Goal: Task Accomplishment & Management: Use online tool/utility

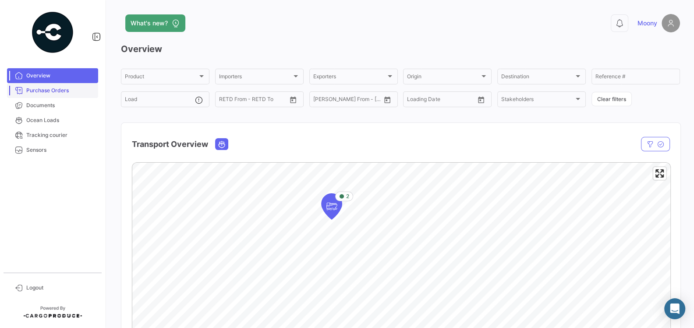
click at [60, 93] on span "Purchase Orders" at bounding box center [60, 91] width 68 height 8
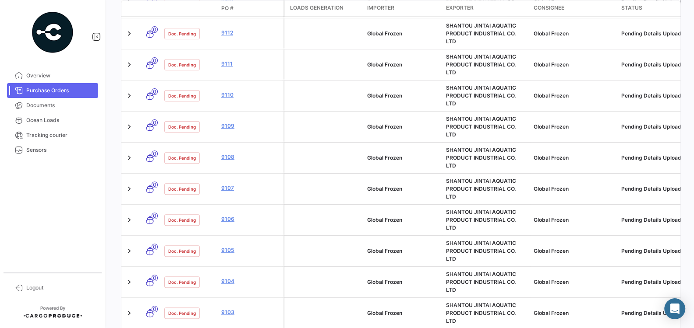
scroll to position [395, 0]
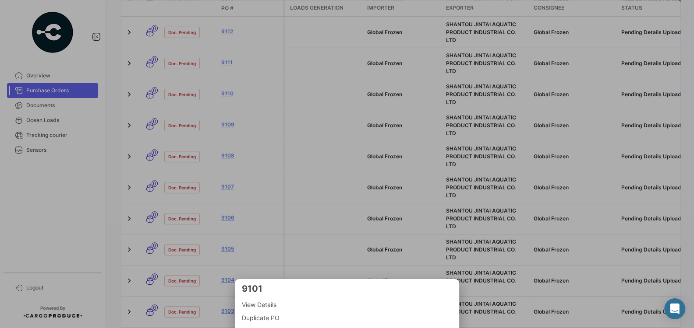
click at [38, 256] on div at bounding box center [347, 164] width 694 height 328
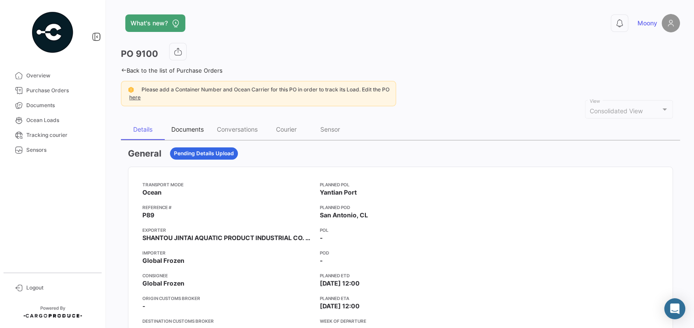
click at [183, 130] on div "Documents" at bounding box center [187, 129] width 32 height 7
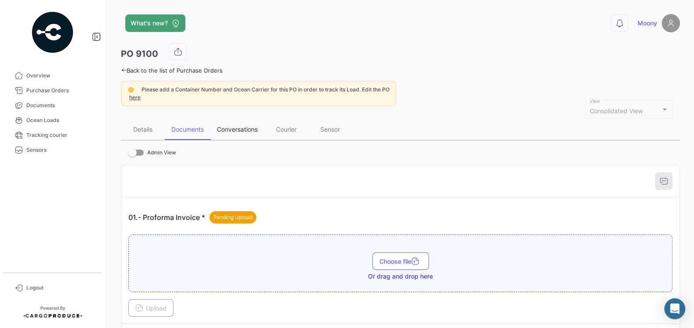
click at [240, 131] on div "Conversations" at bounding box center [237, 129] width 41 height 7
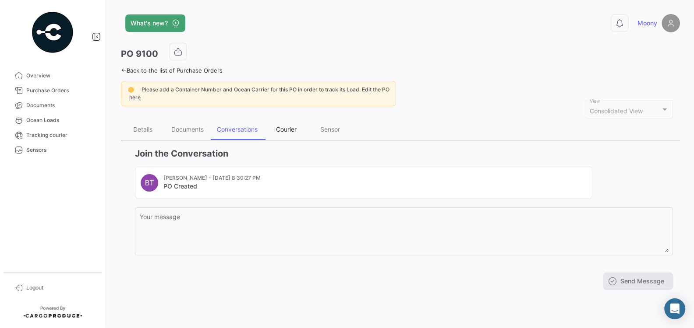
click at [291, 131] on div "Courier" at bounding box center [286, 129] width 21 height 7
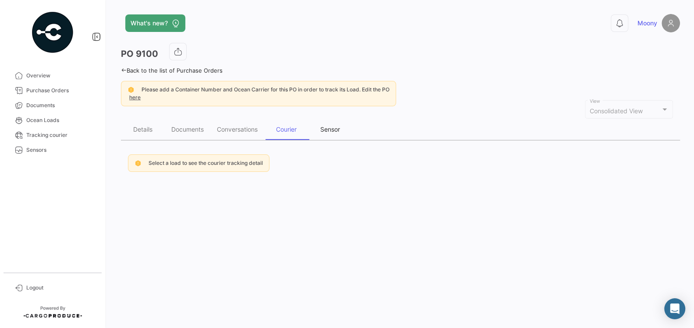
click at [325, 131] on div "Sensor" at bounding box center [330, 129] width 20 height 7
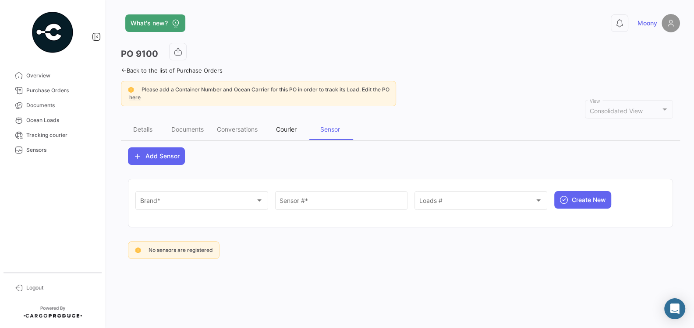
click at [296, 129] on div "Courier" at bounding box center [286, 129] width 21 height 7
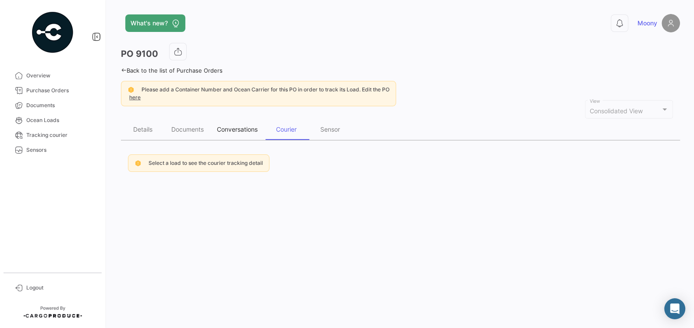
click at [255, 129] on div "Conversations" at bounding box center [237, 129] width 41 height 7
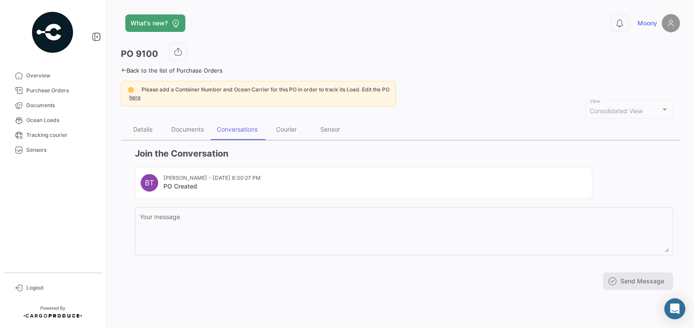
click at [181, 187] on mat-card-title "PO Created" at bounding box center [211, 186] width 97 height 9
click at [185, 131] on div "Documents" at bounding box center [187, 129] width 32 height 7
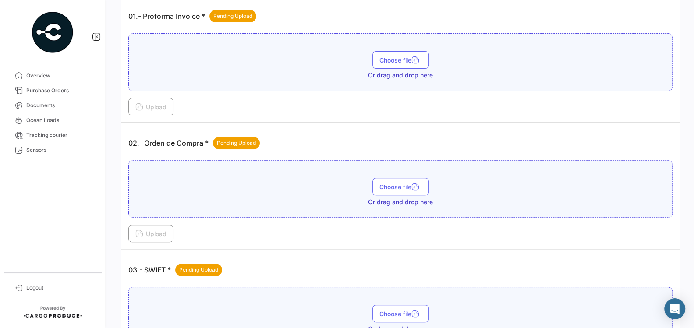
scroll to position [202, 0]
click at [234, 194] on div "Choose file Or drag and drop here" at bounding box center [400, 191] width 534 height 28
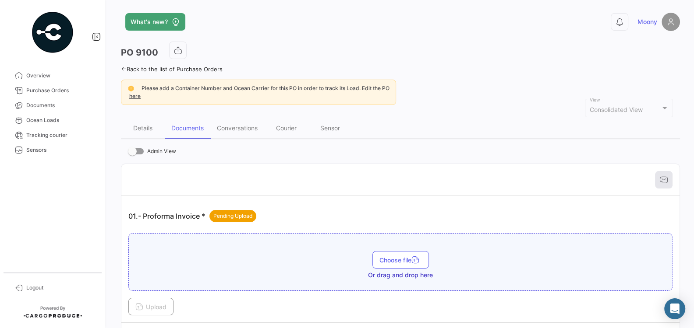
scroll to position [0, 0]
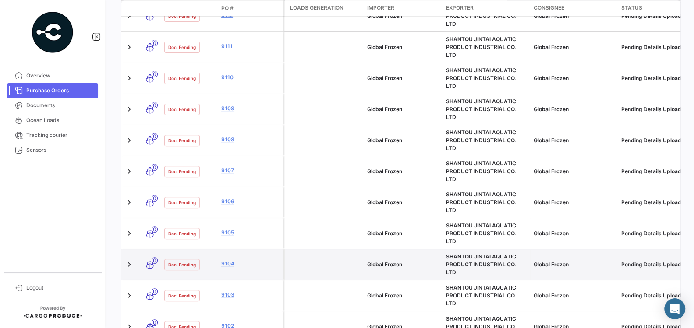
scroll to position [446, 0]
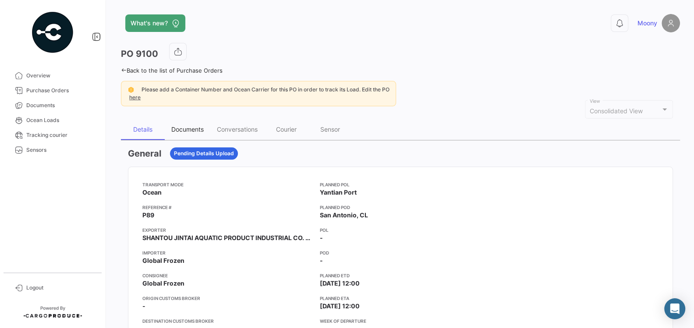
click at [187, 128] on div "Documents" at bounding box center [187, 129] width 32 height 7
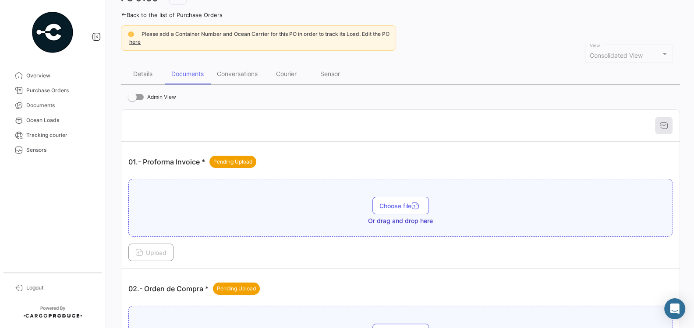
scroll to position [57, 0]
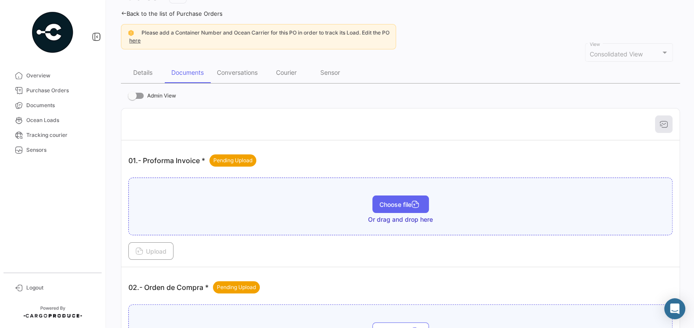
click at [382, 197] on button "Choose file" at bounding box center [400, 205] width 56 height 18
click at [379, 202] on span "Choose file" at bounding box center [400, 204] width 42 height 7
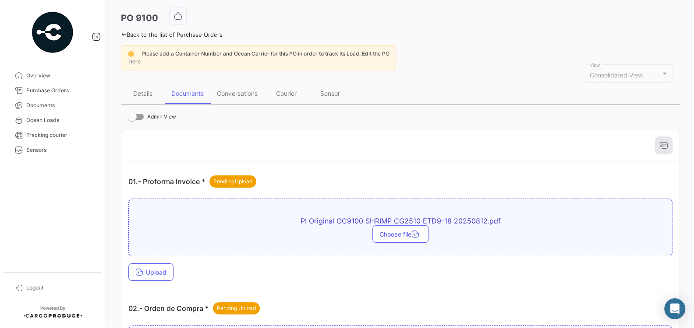
scroll to position [25, 0]
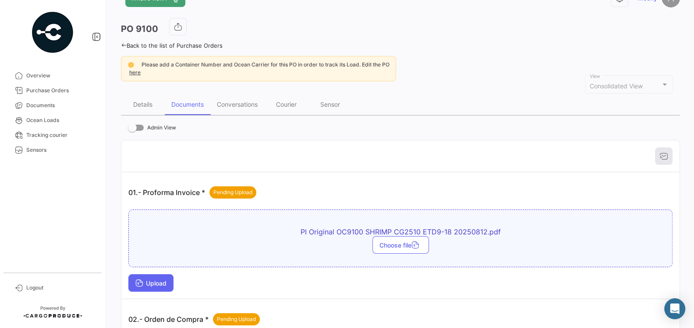
click at [166, 280] on span "Upload" at bounding box center [150, 283] width 31 height 7
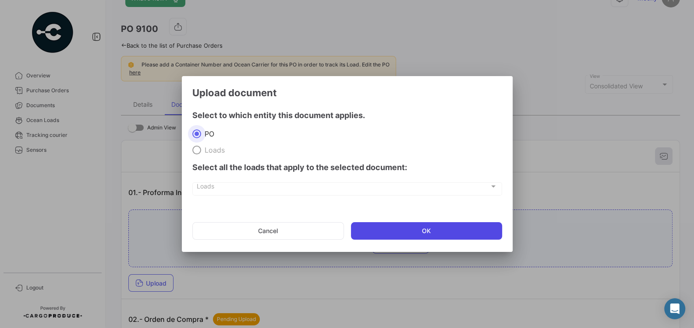
click at [384, 234] on button "OK" at bounding box center [426, 231] width 151 height 18
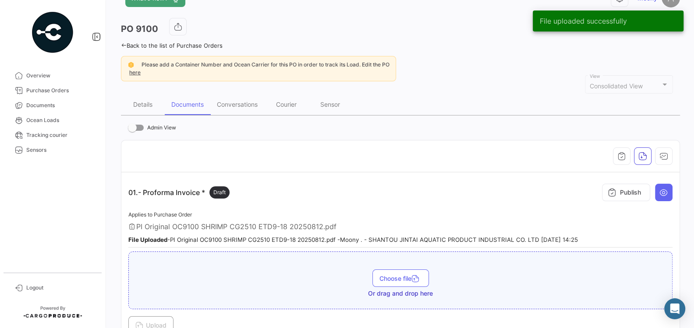
scroll to position [0, 0]
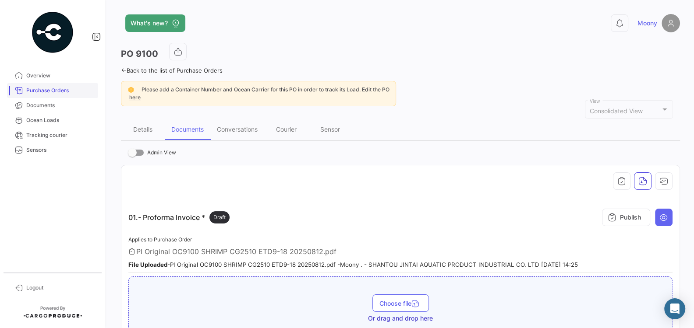
click at [71, 91] on span "Purchase Orders" at bounding box center [60, 91] width 68 height 8
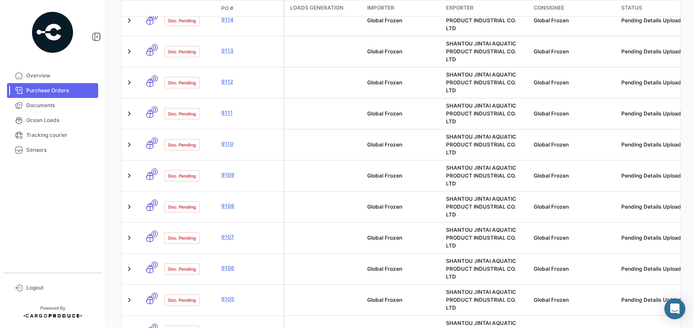
scroll to position [364, 0]
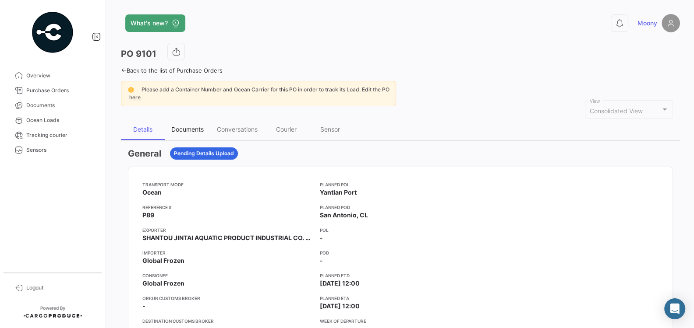
click at [187, 127] on div "Documents" at bounding box center [187, 129] width 32 height 7
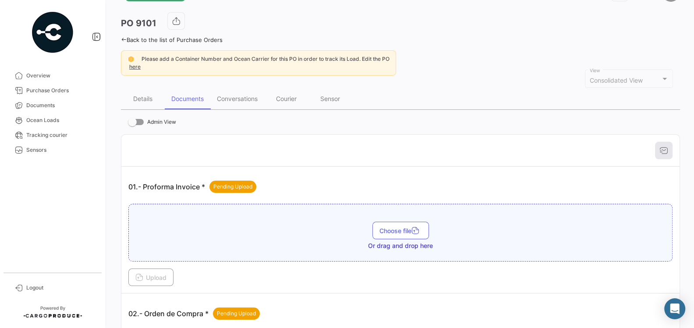
scroll to position [34, 0]
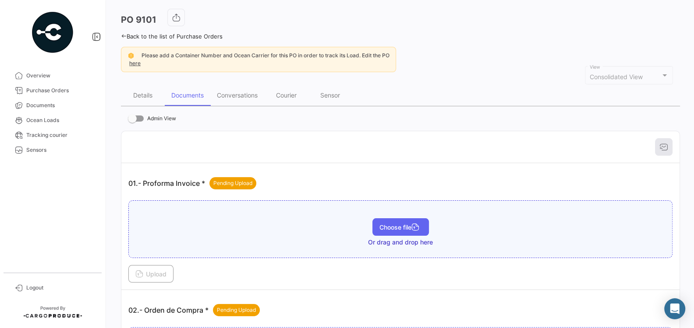
click at [390, 226] on span "Choose file" at bounding box center [400, 227] width 42 height 7
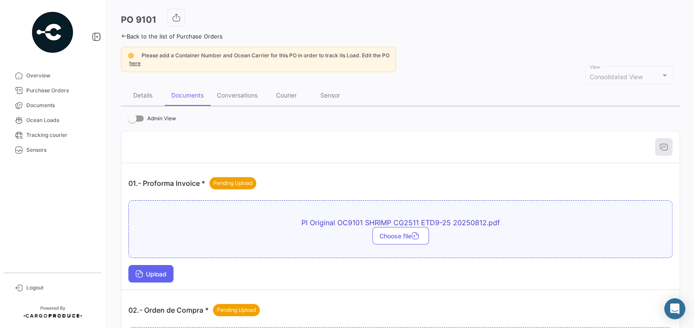
click at [160, 275] on button "Upload" at bounding box center [150, 274] width 45 height 18
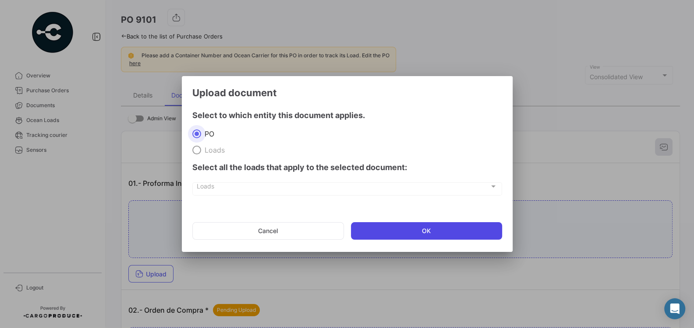
click at [387, 236] on button "OK" at bounding box center [426, 231] width 151 height 18
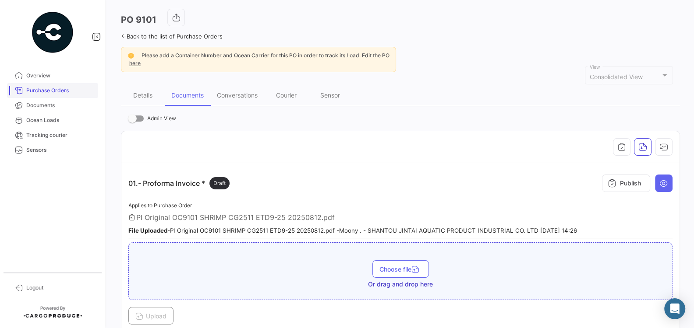
click at [53, 93] on span "Purchase Orders" at bounding box center [60, 91] width 68 height 8
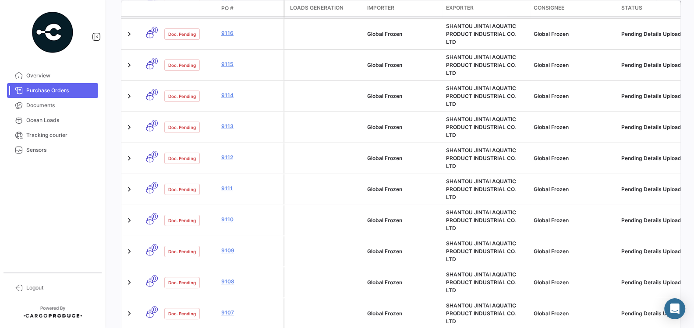
scroll to position [290, 0]
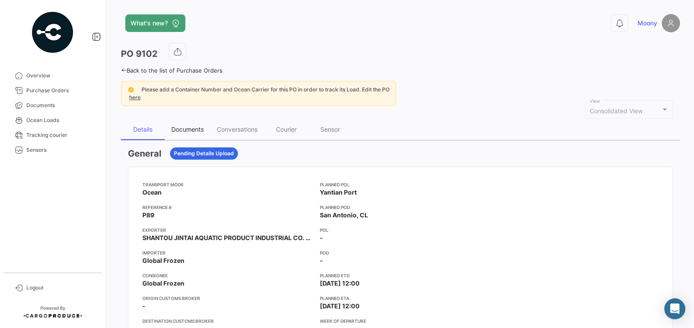
click at [190, 127] on div "Documents" at bounding box center [187, 129] width 32 height 7
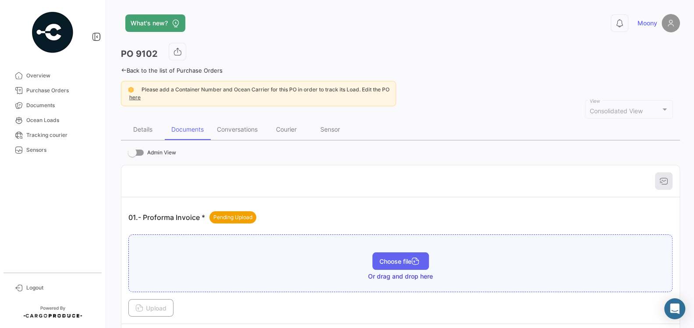
click at [406, 261] on span "Choose file" at bounding box center [400, 261] width 42 height 7
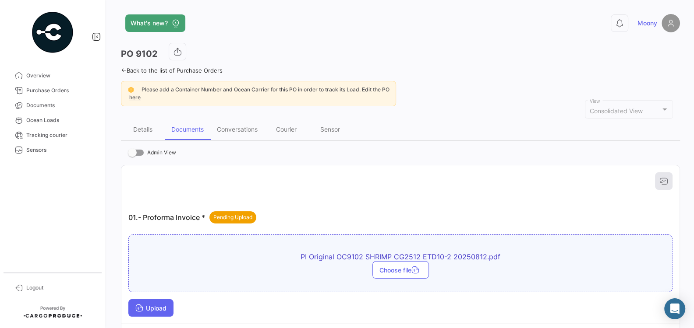
click at [157, 309] on span "Upload" at bounding box center [150, 308] width 31 height 7
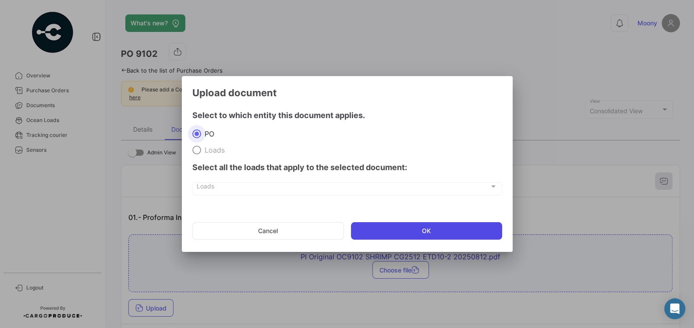
click at [380, 233] on button "OK" at bounding box center [426, 231] width 151 height 18
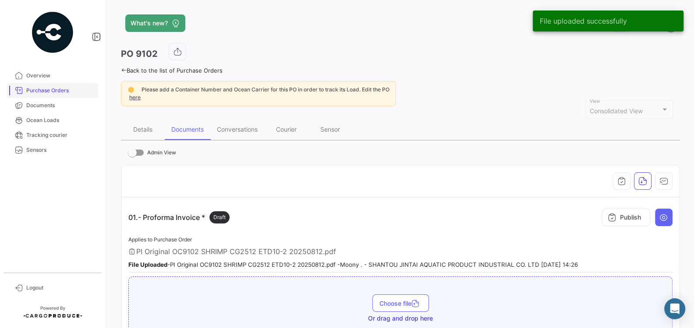
click at [48, 88] on span "Purchase Orders" at bounding box center [60, 91] width 68 height 8
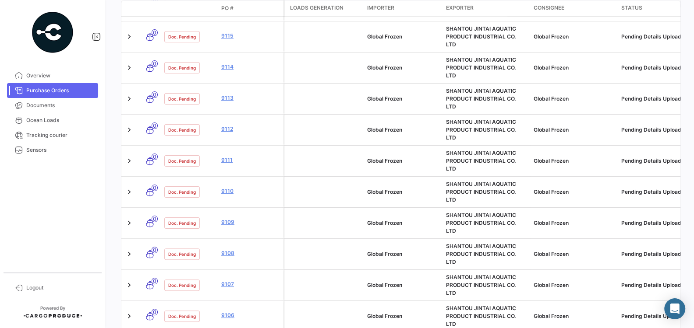
scroll to position [336, 0]
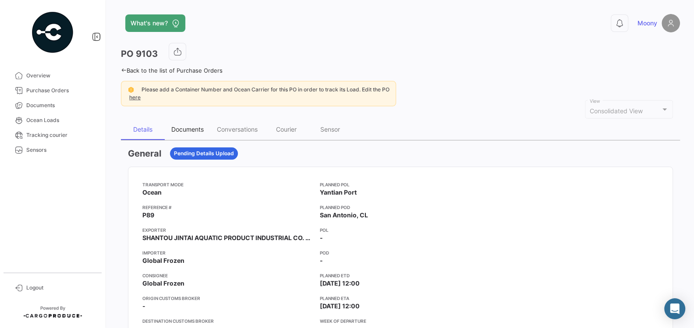
click at [188, 129] on div "Documents" at bounding box center [187, 129] width 32 height 7
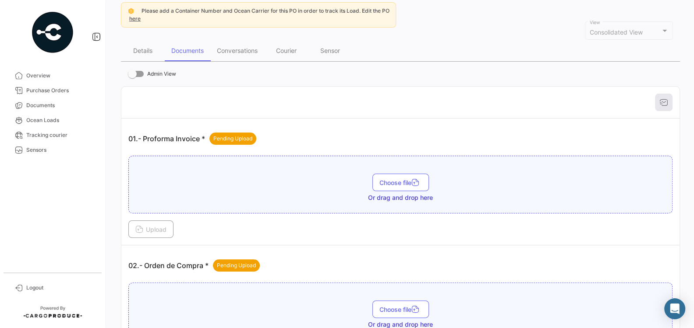
scroll to position [86, 0]
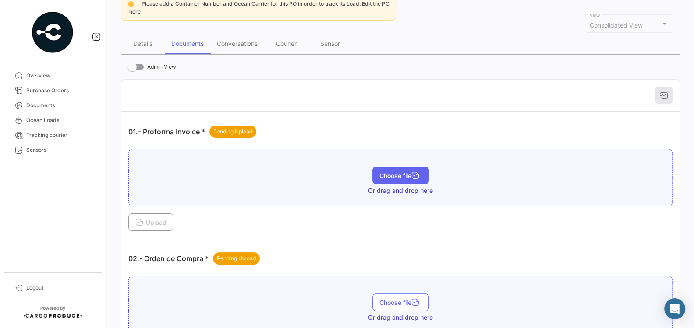
click at [385, 169] on button "Choose file" at bounding box center [400, 176] width 56 height 18
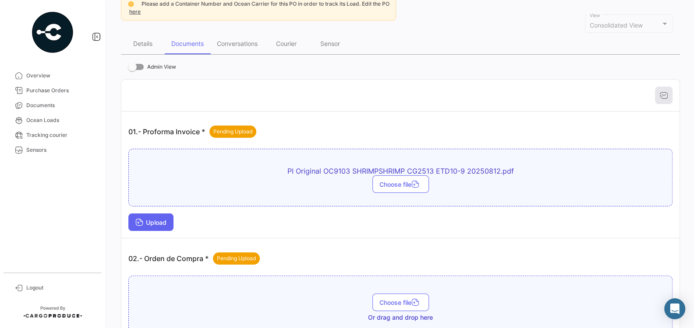
click at [149, 224] on button "Upload" at bounding box center [150, 223] width 45 height 18
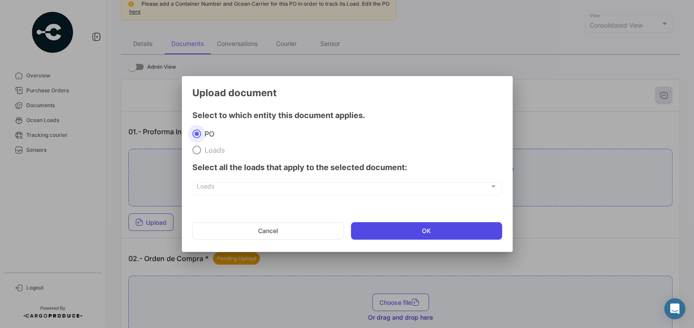
click at [402, 231] on button "OK" at bounding box center [426, 231] width 151 height 18
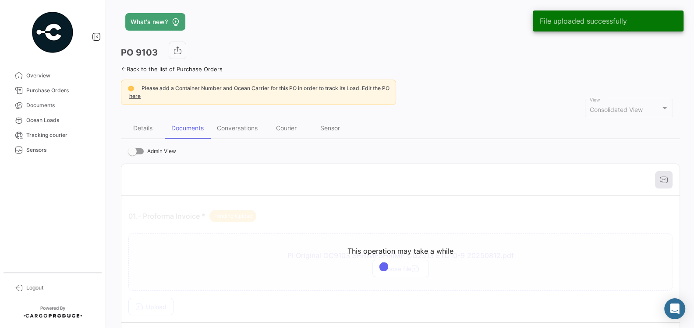
scroll to position [0, 0]
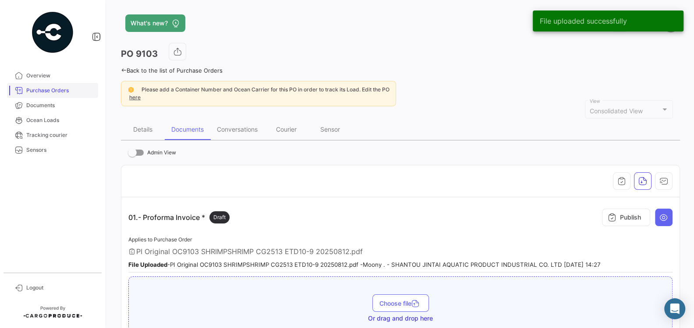
click at [57, 91] on span "Purchase Orders" at bounding box center [60, 91] width 68 height 8
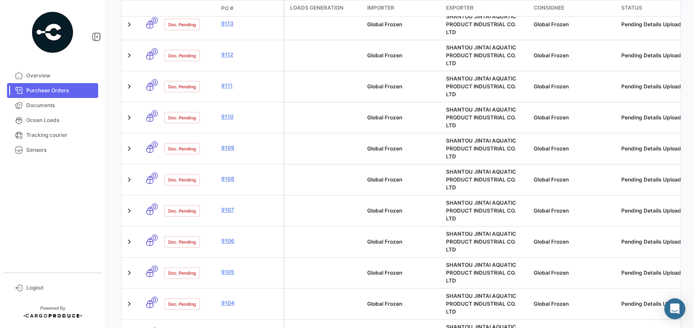
scroll to position [395, 0]
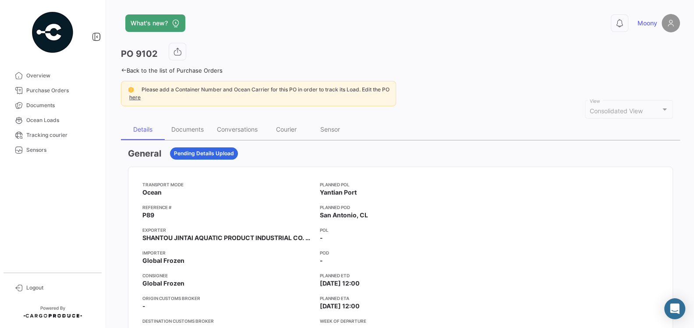
scroll to position [9, 0]
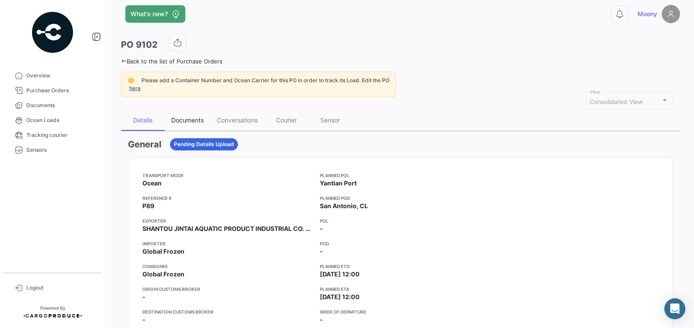
click at [184, 117] on div "Documents" at bounding box center [187, 119] width 32 height 7
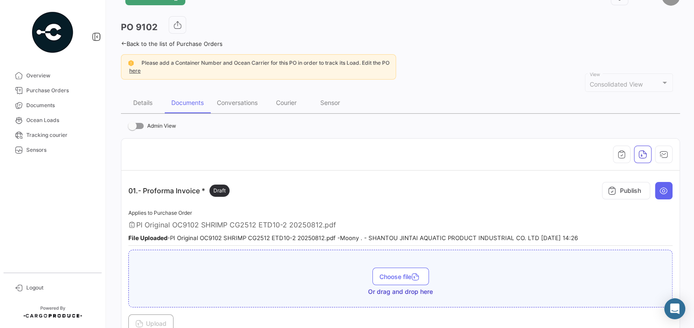
scroll to position [0, 0]
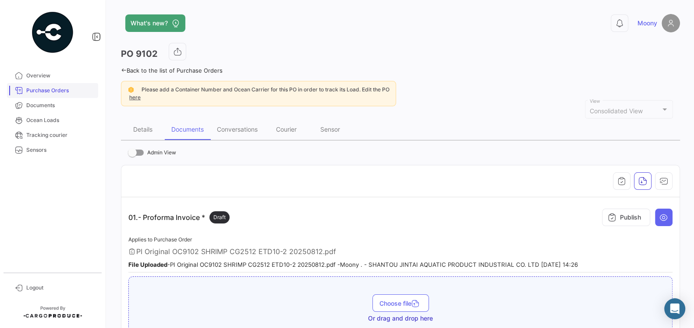
click at [51, 89] on span "Purchase Orders" at bounding box center [60, 91] width 68 height 8
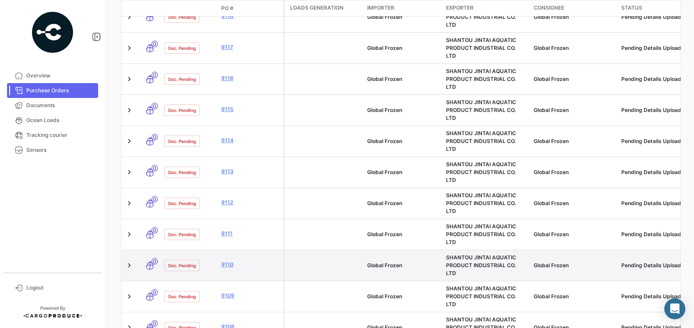
scroll to position [283, 0]
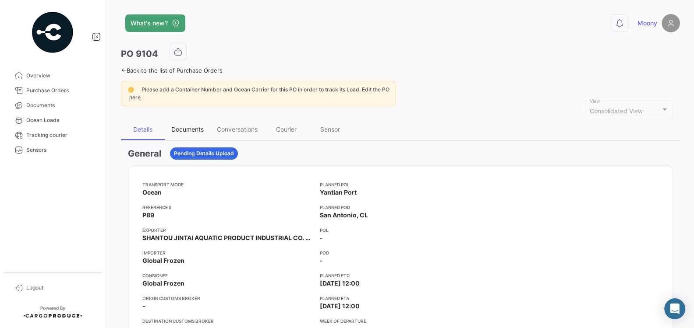
click at [190, 126] on div "Documents" at bounding box center [187, 129] width 32 height 7
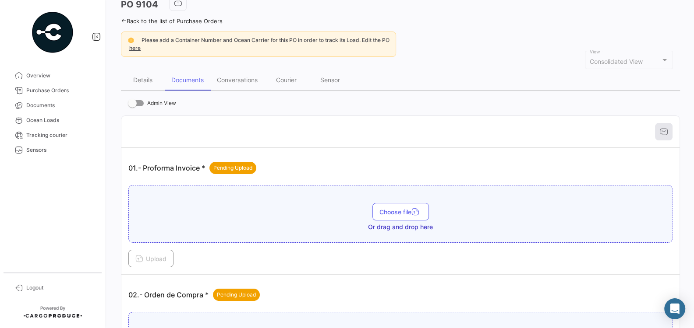
scroll to position [51, 0]
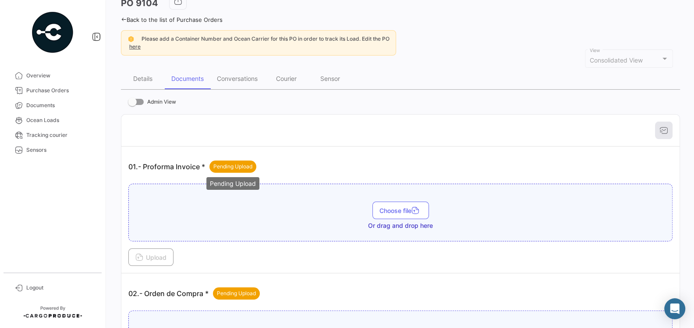
click at [241, 163] on span "Pending Upload" at bounding box center [232, 167] width 39 height 8
click at [399, 208] on span "Choose file" at bounding box center [400, 210] width 42 height 7
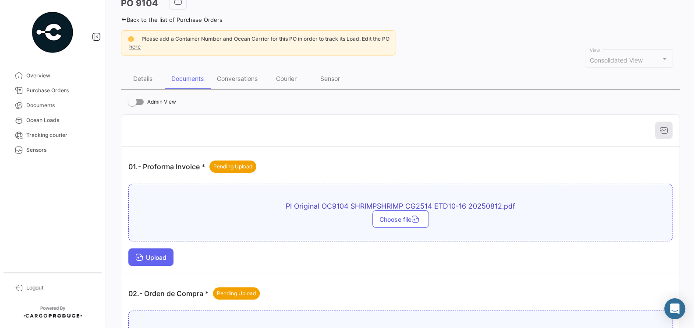
click at [164, 258] on span "Upload" at bounding box center [150, 257] width 31 height 7
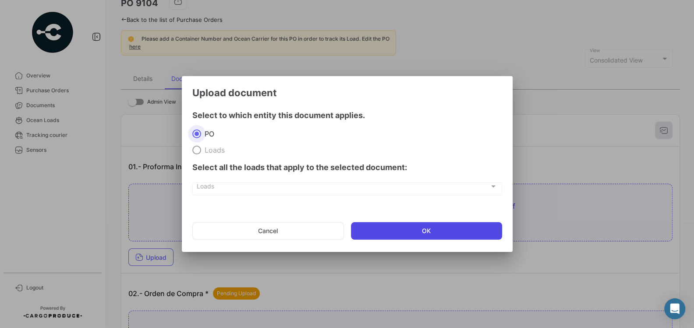
click at [405, 234] on button "OK" at bounding box center [426, 231] width 151 height 18
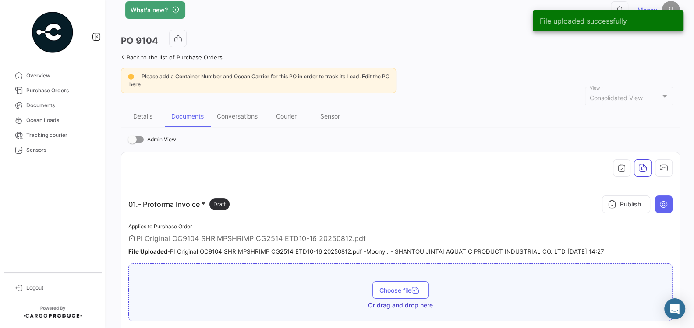
scroll to position [11, 0]
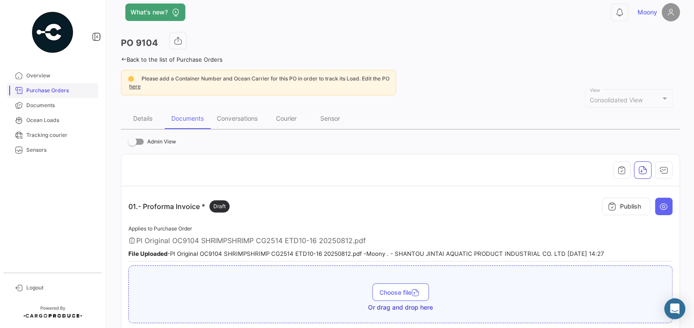
click at [44, 91] on span "Purchase Orders" at bounding box center [60, 91] width 68 height 8
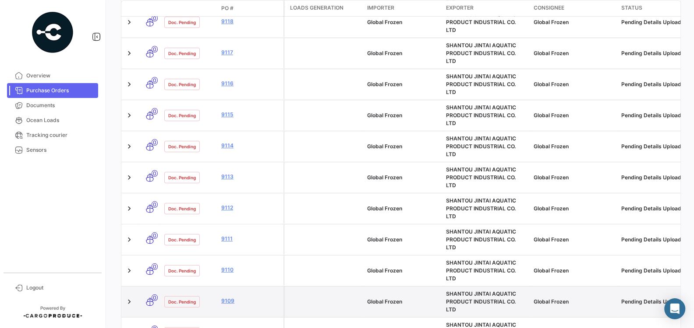
scroll to position [242, 0]
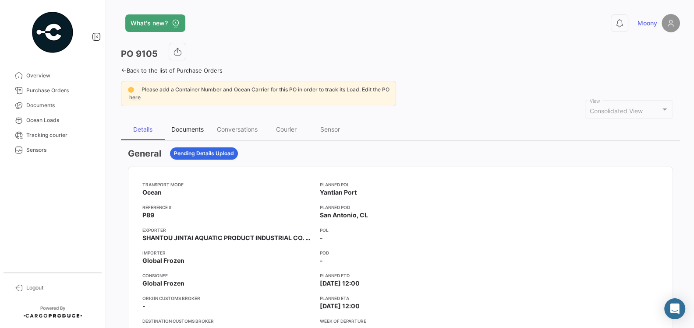
click at [191, 127] on div "Documents" at bounding box center [187, 129] width 32 height 7
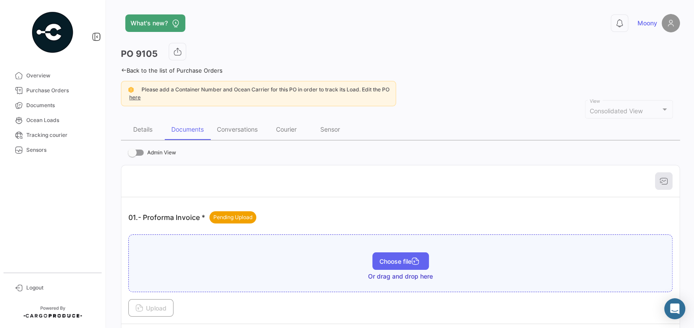
click at [385, 258] on span "Choose file" at bounding box center [400, 261] width 42 height 7
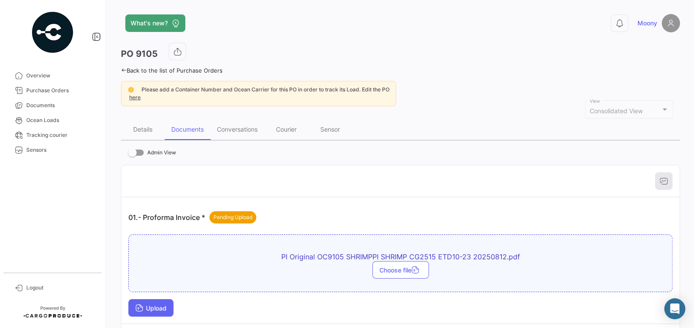
click at [161, 311] on button "Upload" at bounding box center [150, 309] width 45 height 18
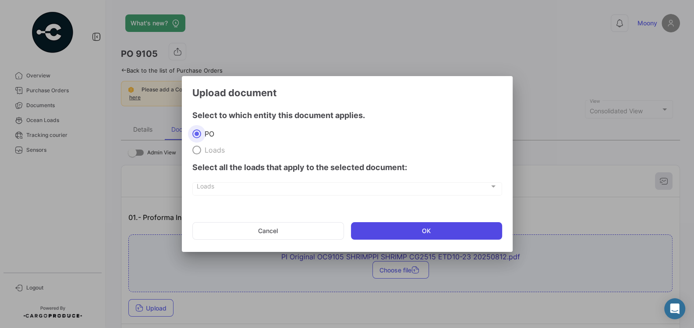
click at [383, 235] on button "OK" at bounding box center [426, 231] width 151 height 18
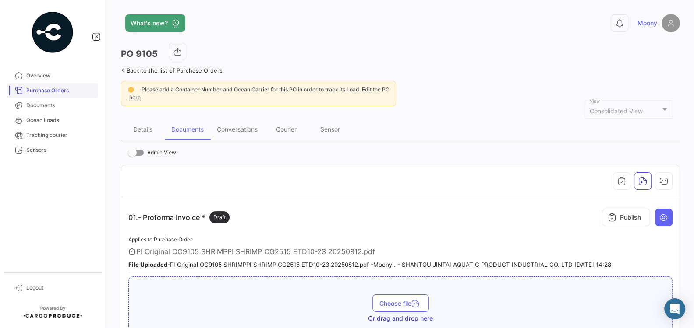
click at [48, 95] on link "Purchase Orders" at bounding box center [52, 90] width 91 height 15
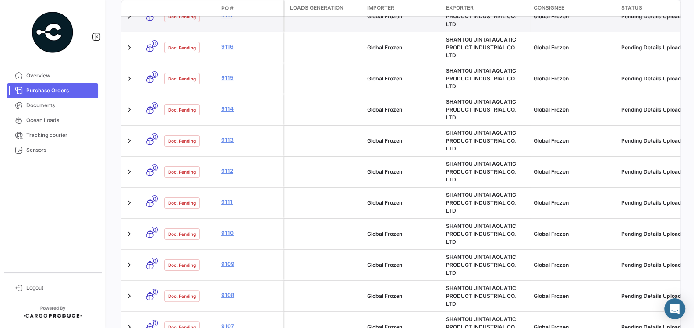
scroll to position [278, 0]
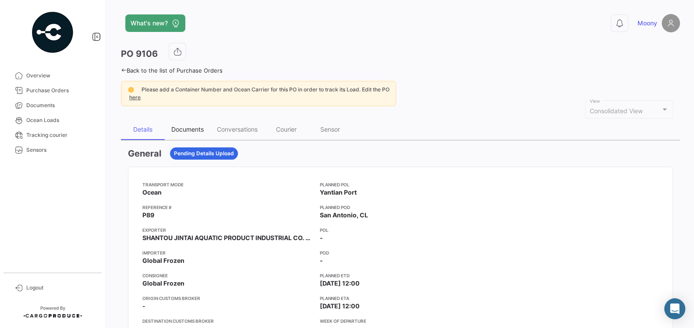
click at [180, 127] on div "Documents" at bounding box center [187, 129] width 32 height 7
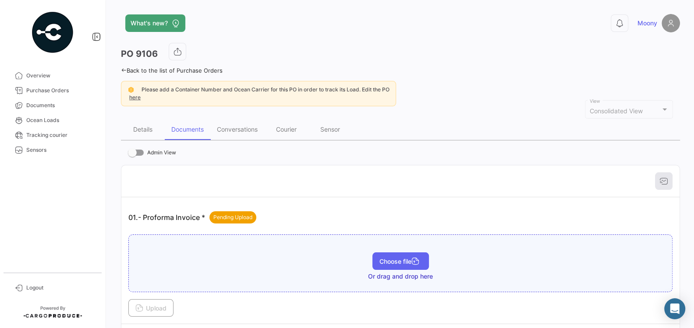
click at [382, 258] on span "Choose file" at bounding box center [400, 261] width 42 height 7
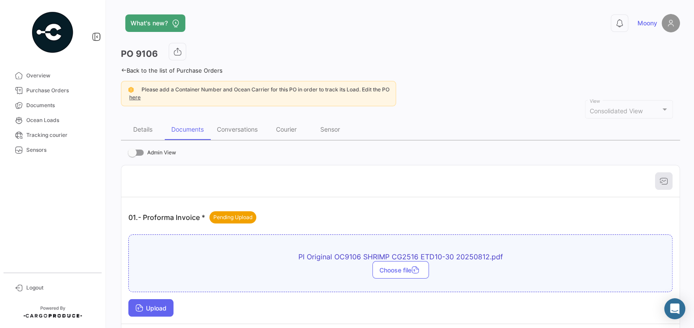
click at [160, 305] on span "Upload" at bounding box center [150, 308] width 31 height 7
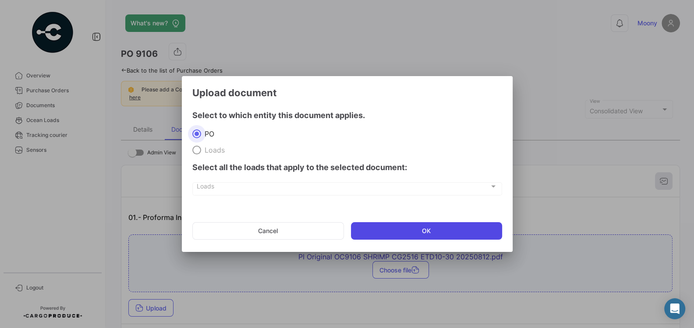
click at [395, 236] on button "OK" at bounding box center [426, 231] width 151 height 18
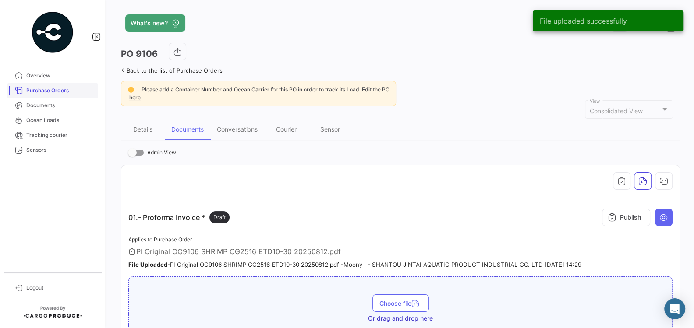
click at [36, 87] on span "Purchase Orders" at bounding box center [60, 91] width 68 height 8
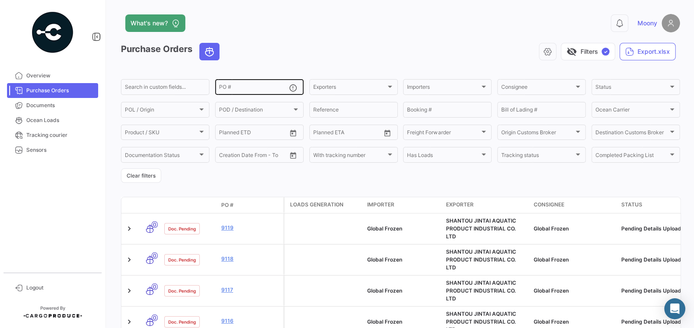
click at [277, 90] on input "PO #" at bounding box center [254, 88] width 70 height 6
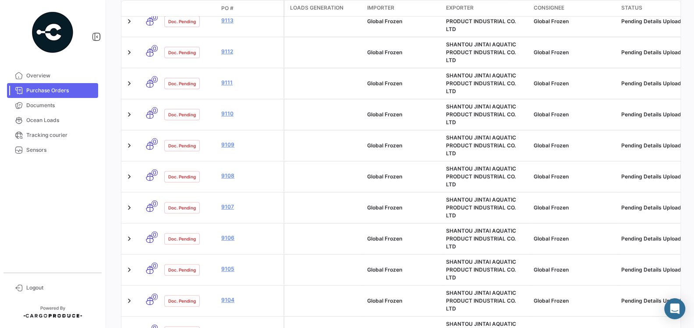
scroll to position [387, 0]
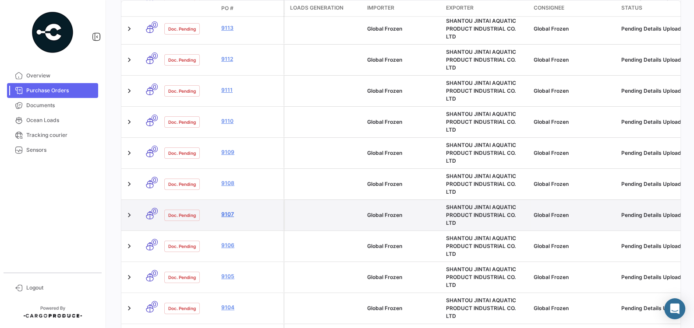
click at [230, 211] on link "9107" at bounding box center [250, 215] width 59 height 8
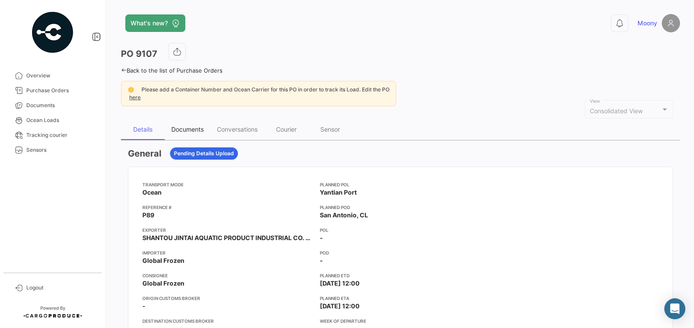
click at [191, 128] on div "Documents" at bounding box center [187, 129] width 32 height 7
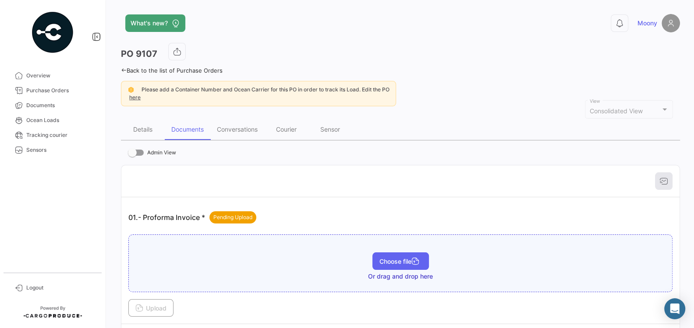
click at [407, 261] on span "Choose file" at bounding box center [400, 261] width 42 height 7
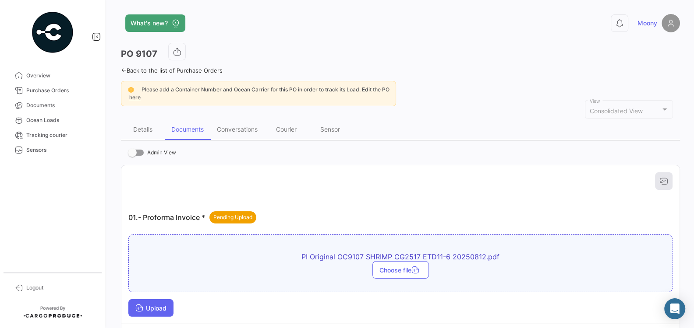
click at [172, 302] on button "Upload" at bounding box center [150, 309] width 45 height 18
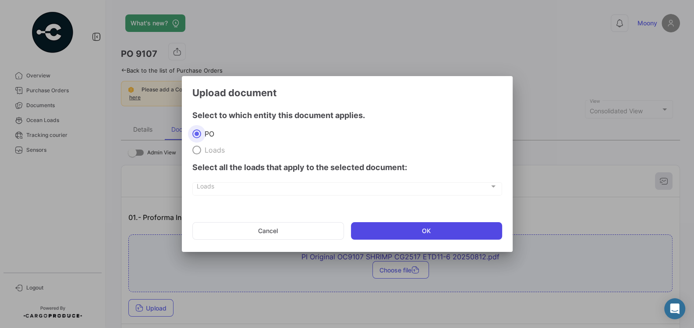
click at [388, 231] on button "OK" at bounding box center [426, 231] width 151 height 18
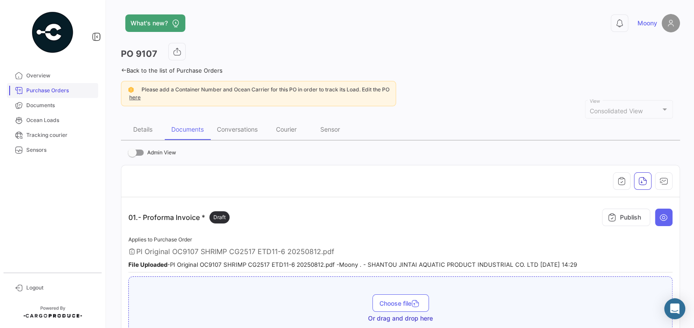
click at [51, 90] on span "Purchase Orders" at bounding box center [60, 91] width 68 height 8
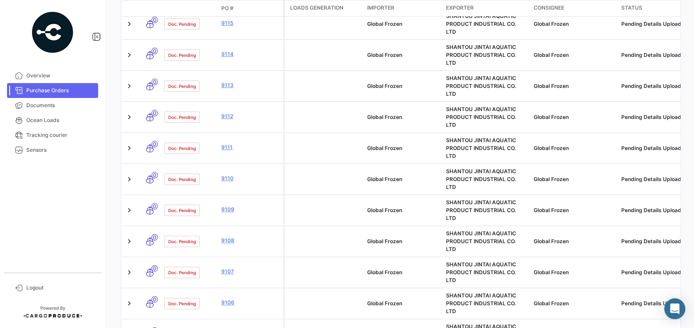
scroll to position [341, 0]
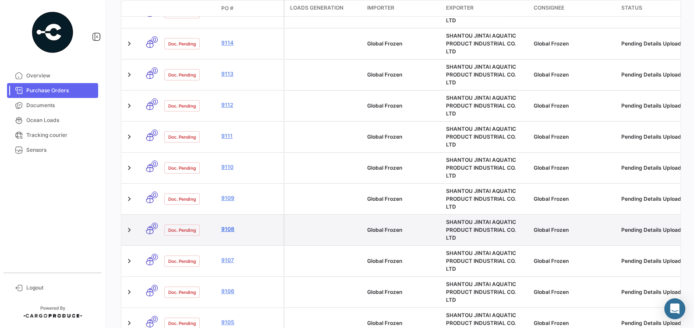
click at [226, 226] on link "9108" at bounding box center [250, 230] width 59 height 8
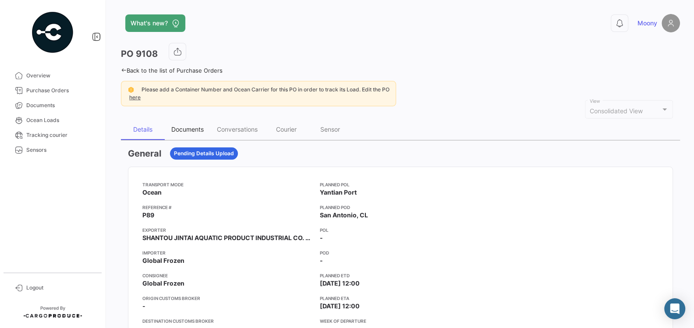
click at [194, 130] on div "Documents" at bounding box center [187, 129] width 32 height 7
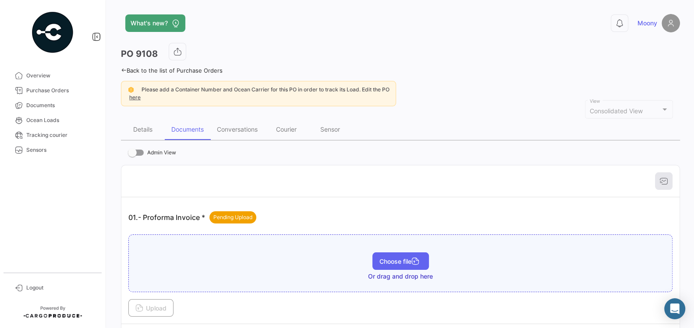
click at [379, 260] on span "Choose file" at bounding box center [400, 261] width 42 height 7
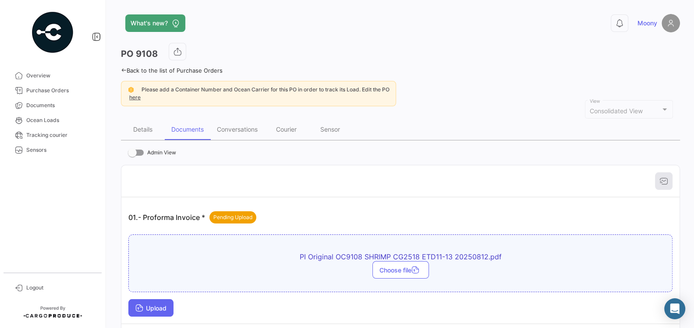
click at [155, 311] on button "Upload" at bounding box center [150, 309] width 45 height 18
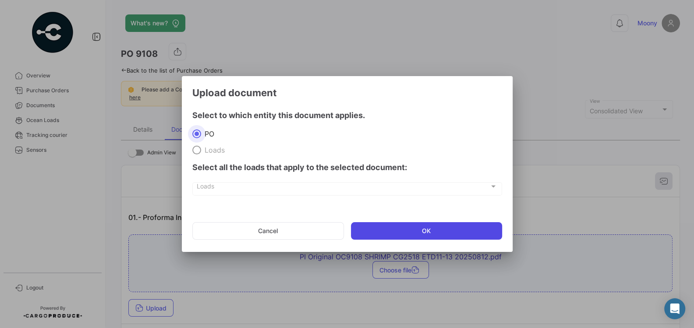
click at [403, 233] on button "OK" at bounding box center [426, 231] width 151 height 18
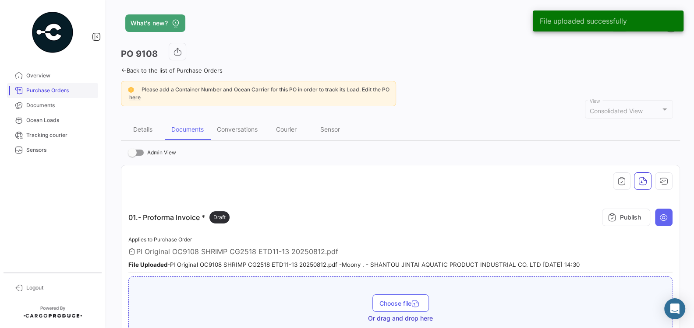
click at [47, 91] on span "Purchase Orders" at bounding box center [60, 91] width 68 height 8
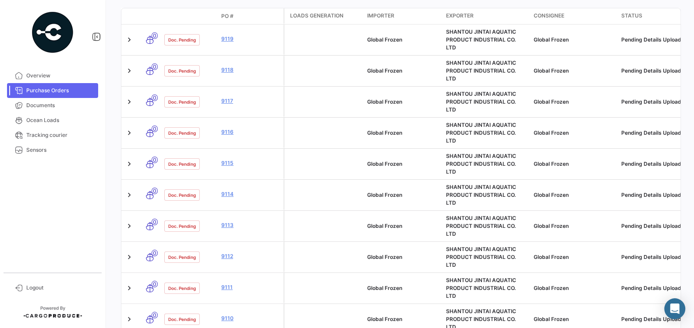
scroll to position [191, 0]
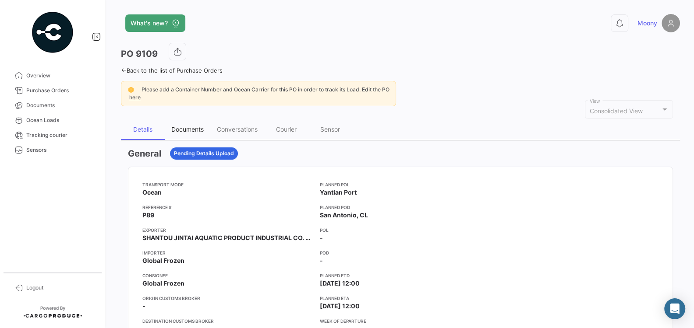
click at [193, 129] on div "Documents" at bounding box center [187, 129] width 32 height 7
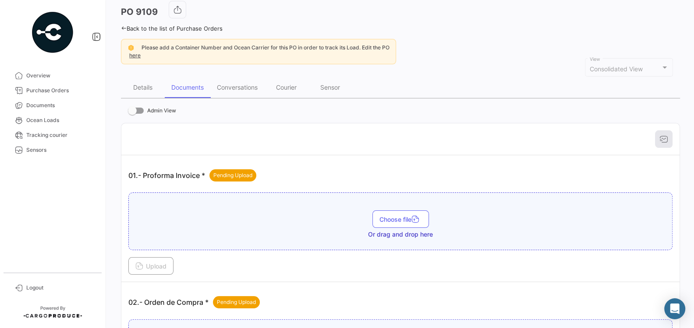
scroll to position [43, 0]
click at [392, 221] on button "Choose file" at bounding box center [400, 219] width 56 height 18
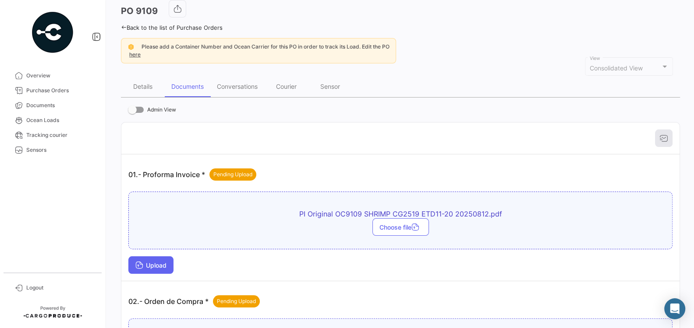
click at [160, 262] on span "Upload" at bounding box center [150, 265] width 31 height 7
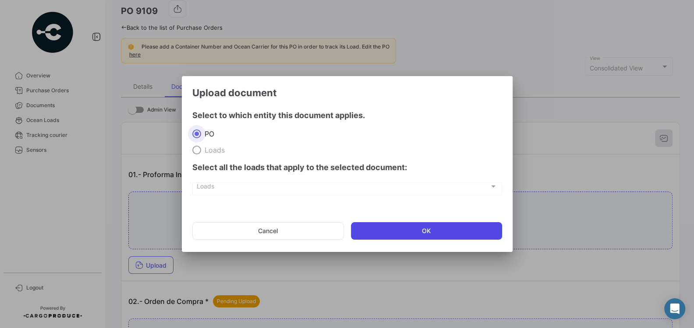
click at [379, 233] on button "OK" at bounding box center [426, 231] width 151 height 18
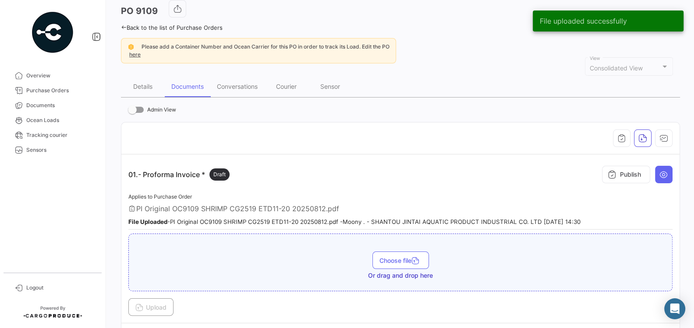
click at [289, 186] on app-document-grouped "01.- Proforma Invoice * Draft Publish Applies to Purchase Order PI Original OC9…" at bounding box center [400, 239] width 544 height 155
click at [49, 106] on span "Documents" at bounding box center [60, 106] width 68 height 8
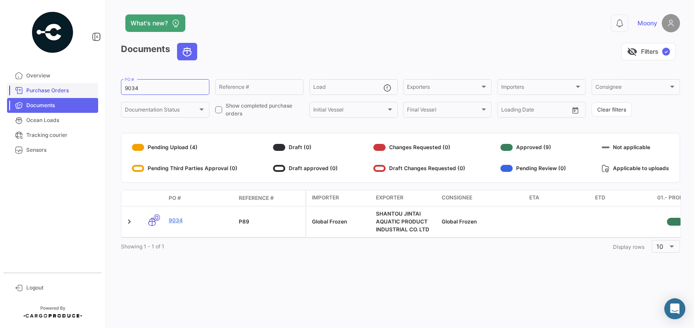
click at [50, 92] on span "Purchase Orders" at bounding box center [60, 91] width 68 height 8
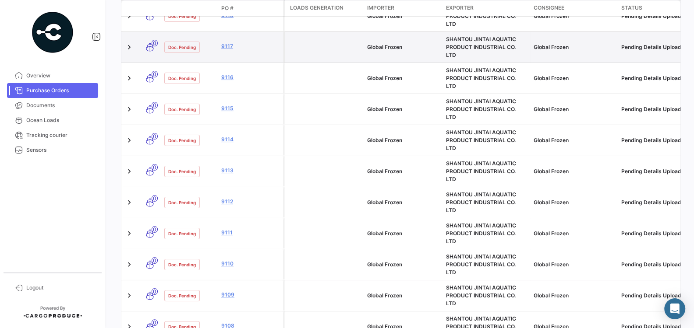
scroll to position [244, 0]
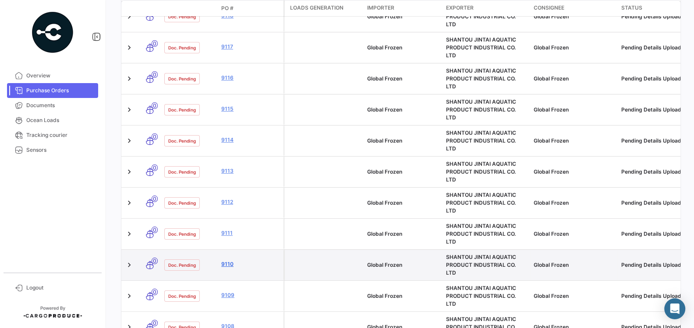
click at [227, 261] on link "9110" at bounding box center [250, 265] width 59 height 8
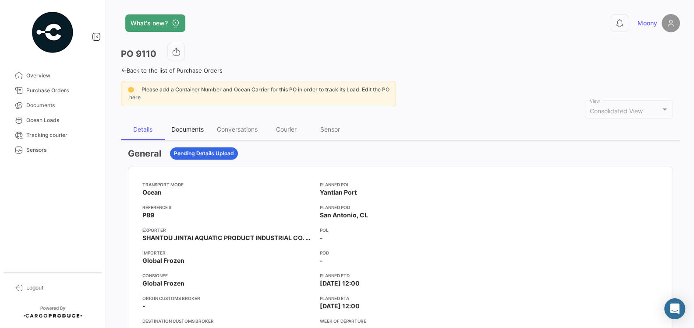
click at [190, 130] on div "Documents" at bounding box center [187, 129] width 32 height 7
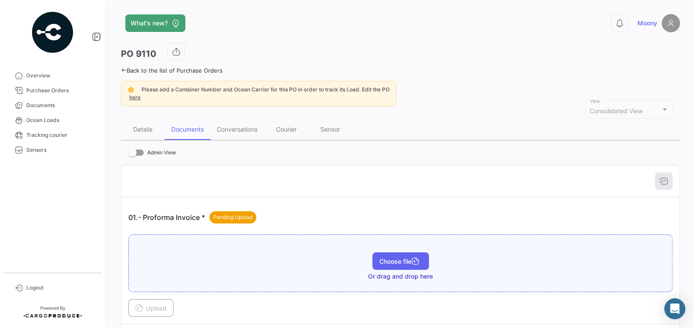
click at [386, 260] on span "Choose file" at bounding box center [400, 261] width 42 height 7
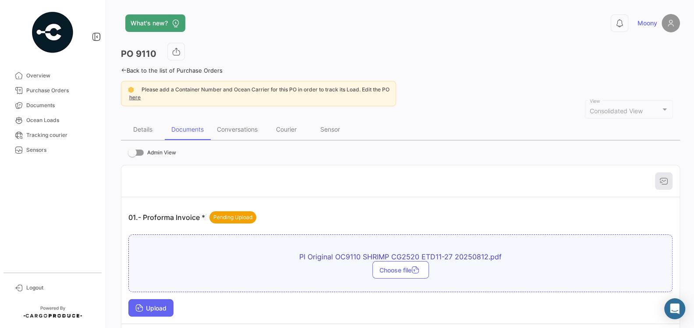
click at [164, 305] on span "Upload" at bounding box center [150, 308] width 31 height 7
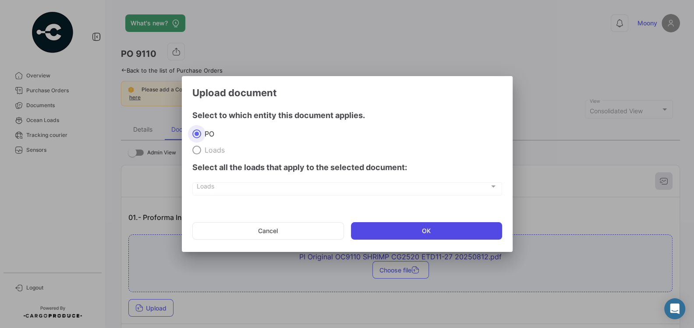
click at [400, 230] on button "OK" at bounding box center [426, 231] width 151 height 18
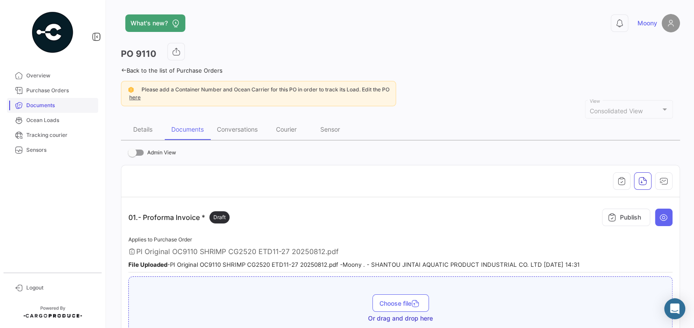
click at [36, 111] on link "Documents" at bounding box center [52, 105] width 91 height 15
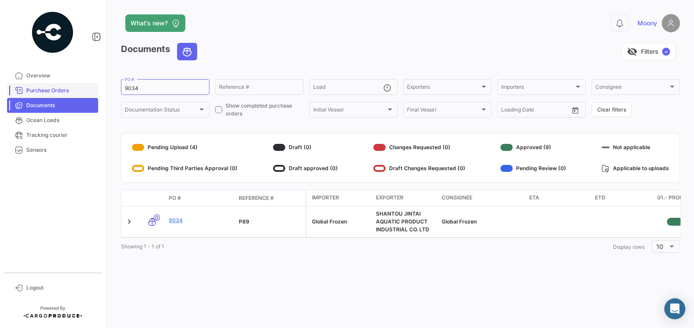
click at [52, 96] on link "Purchase Orders" at bounding box center [52, 90] width 91 height 15
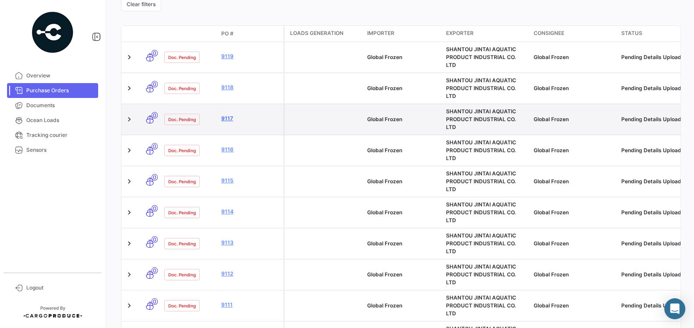
scroll to position [178, 0]
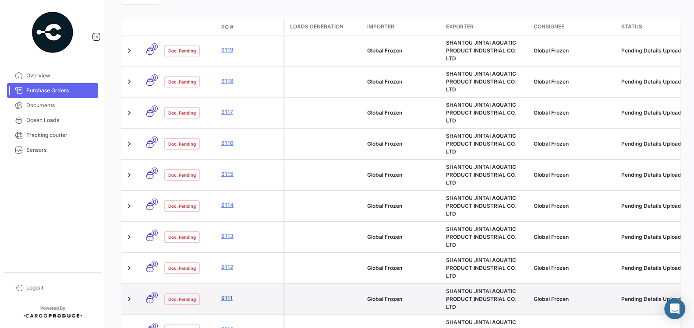
click at [226, 295] on link "9111" at bounding box center [250, 299] width 59 height 8
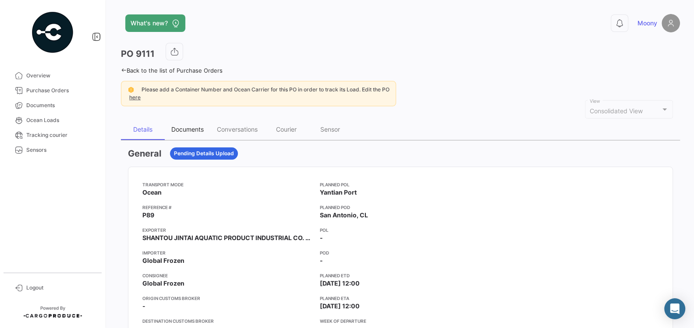
click at [189, 128] on div "Documents" at bounding box center [187, 129] width 32 height 7
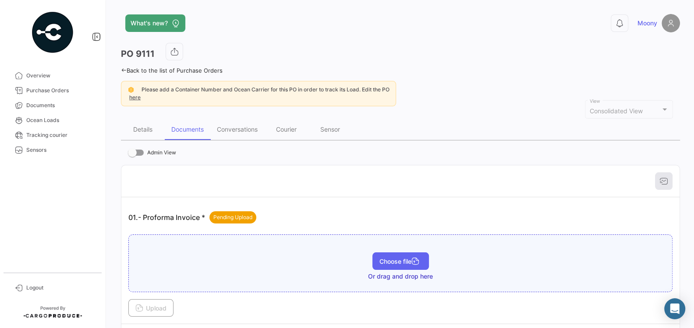
click at [385, 261] on span "Choose file" at bounding box center [400, 261] width 42 height 7
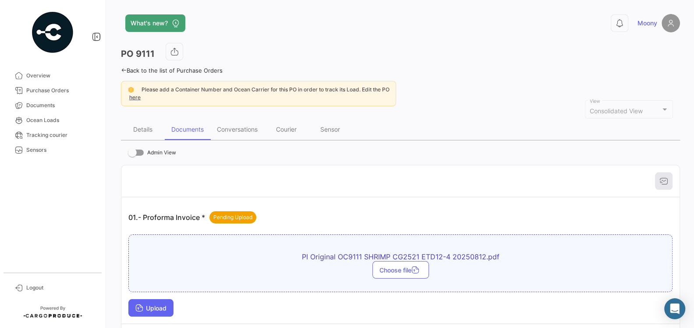
click at [154, 308] on span "Upload" at bounding box center [150, 308] width 31 height 7
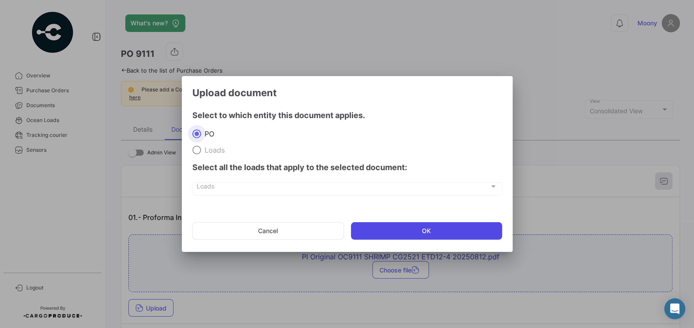
click at [368, 231] on button "OK" at bounding box center [426, 231] width 151 height 18
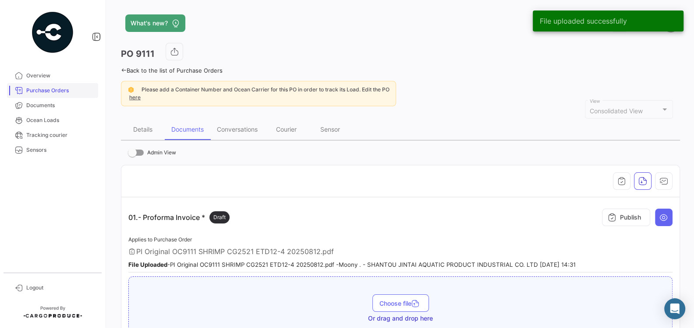
click at [55, 90] on span "Purchase Orders" at bounding box center [60, 91] width 68 height 8
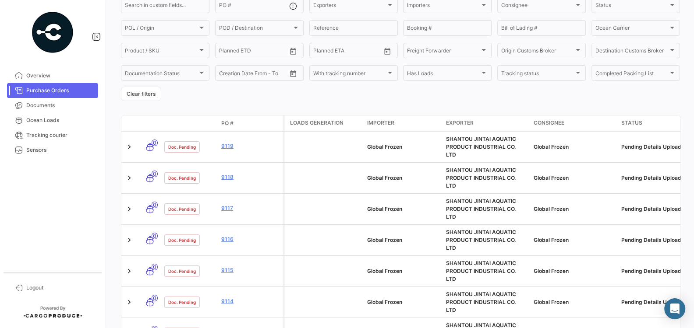
scroll to position [122, 0]
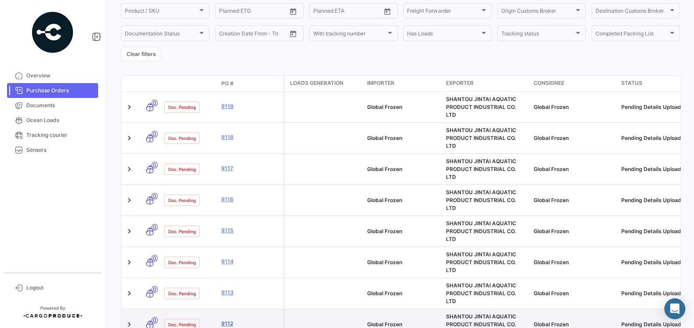
click at [226, 320] on link "9112" at bounding box center [250, 324] width 59 height 8
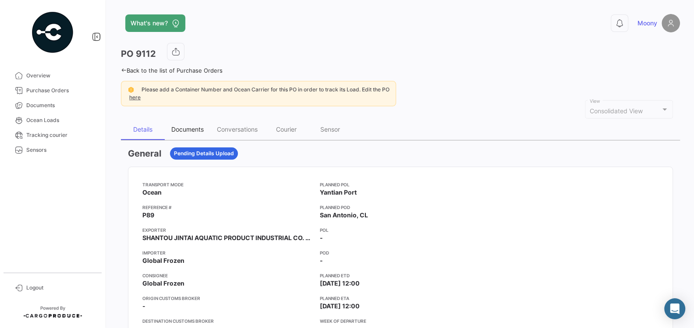
click at [187, 129] on div "Documents" at bounding box center [187, 129] width 32 height 7
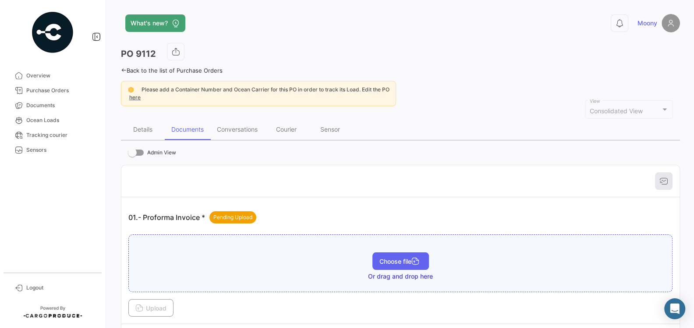
click at [397, 255] on button "Choose file" at bounding box center [400, 262] width 56 height 18
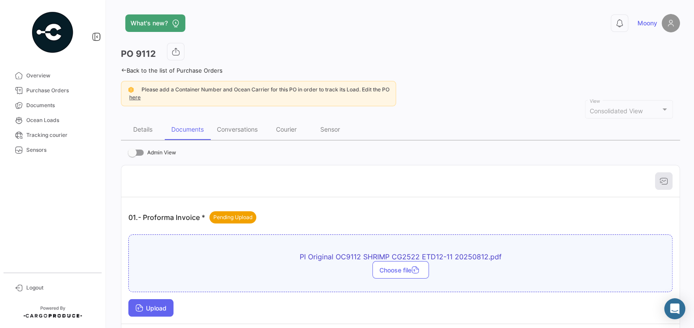
click at [157, 305] on span "Upload" at bounding box center [150, 308] width 31 height 7
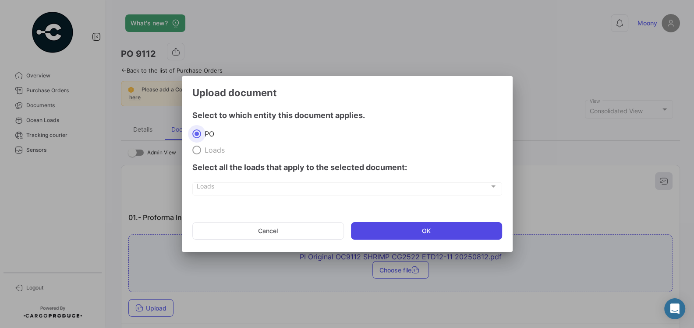
click at [417, 229] on button "OK" at bounding box center [426, 231] width 151 height 18
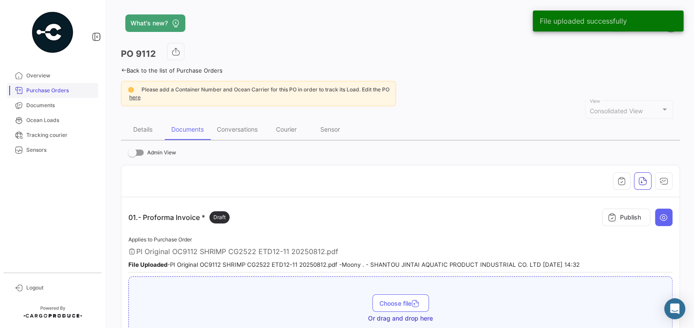
click at [54, 88] on span "Purchase Orders" at bounding box center [60, 91] width 68 height 8
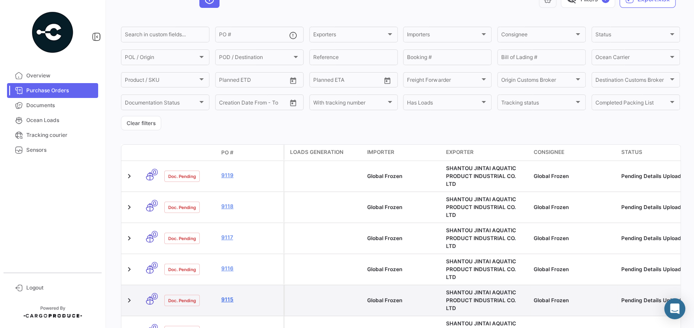
scroll to position [53, 0]
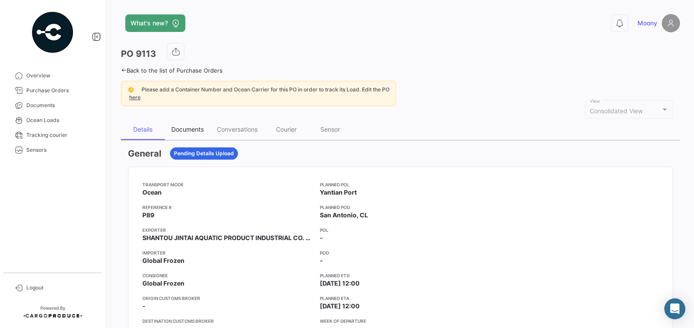
click at [193, 132] on div "Documents" at bounding box center [187, 129] width 32 height 7
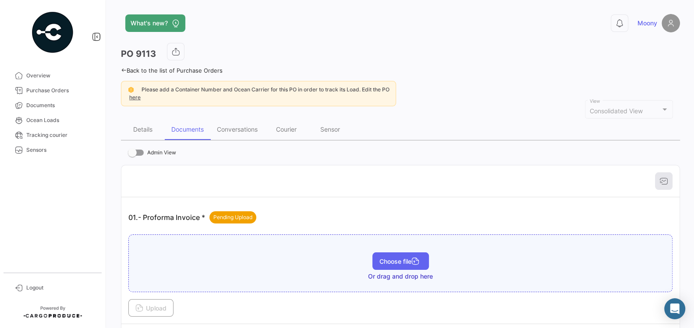
click at [384, 254] on button "Choose file" at bounding box center [400, 262] width 56 height 18
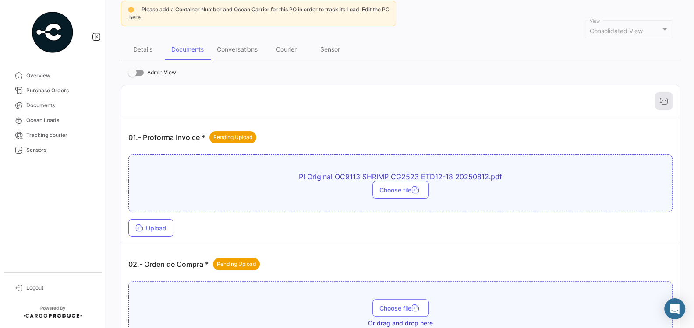
scroll to position [52, 0]
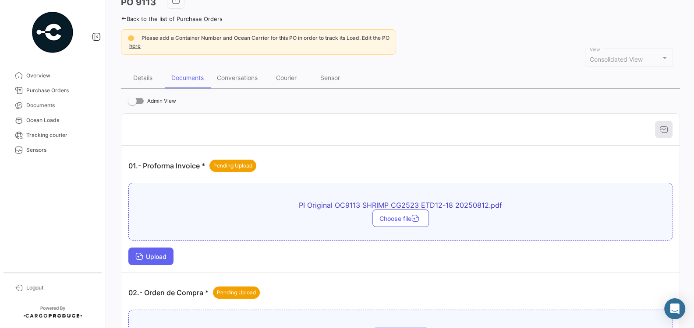
click at [161, 254] on span "Upload" at bounding box center [150, 256] width 31 height 7
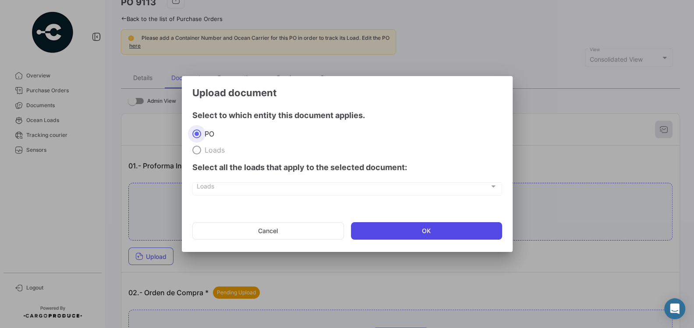
click at [434, 235] on button "OK" at bounding box center [426, 231] width 151 height 18
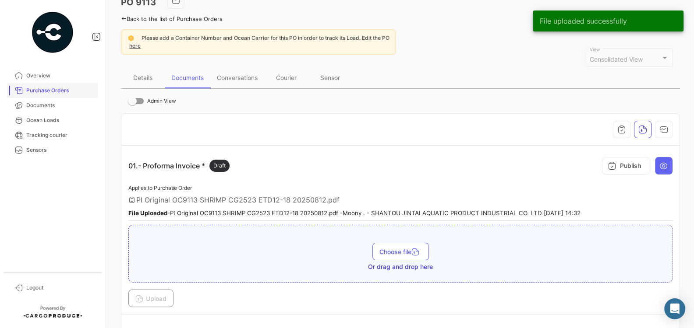
click at [58, 92] on span "Purchase Orders" at bounding box center [60, 91] width 68 height 8
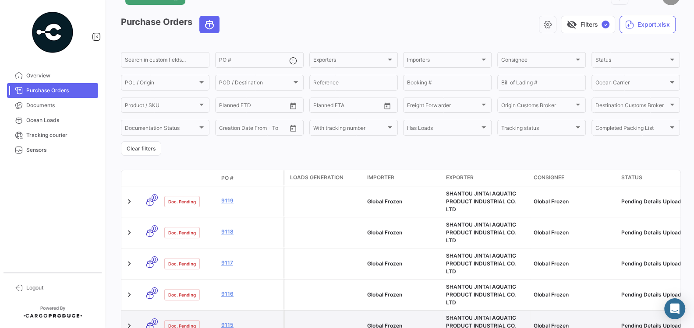
scroll to position [28, 0]
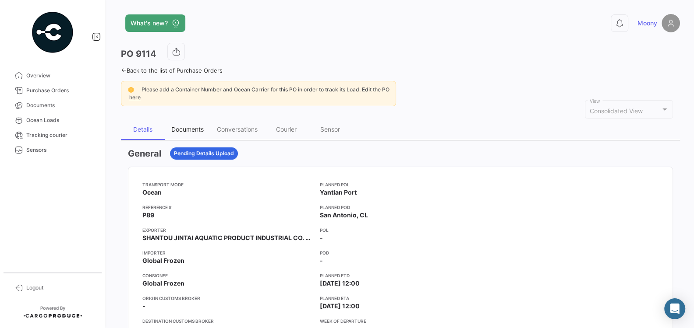
click at [194, 132] on div "Documents" at bounding box center [187, 129] width 32 height 7
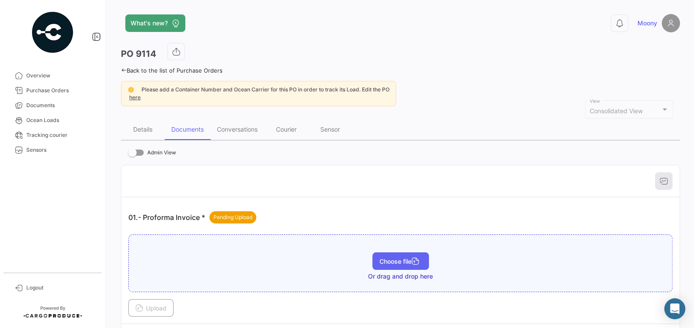
click at [396, 260] on span "Choose file" at bounding box center [400, 261] width 42 height 7
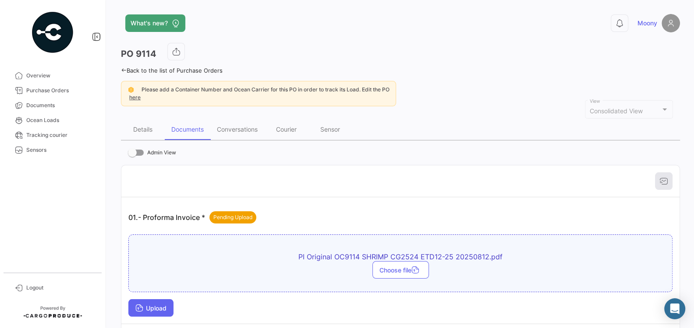
click at [165, 305] on span "Upload" at bounding box center [150, 308] width 31 height 7
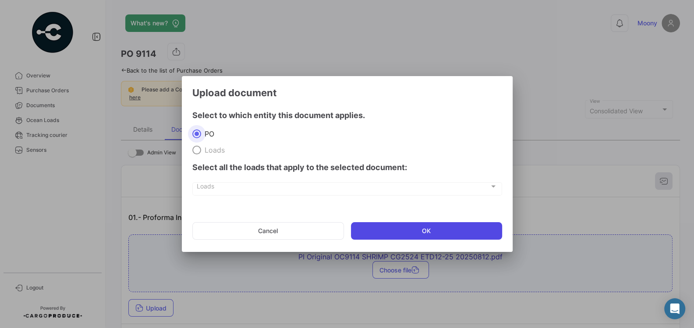
click at [420, 228] on button "OK" at bounding box center [426, 231] width 151 height 18
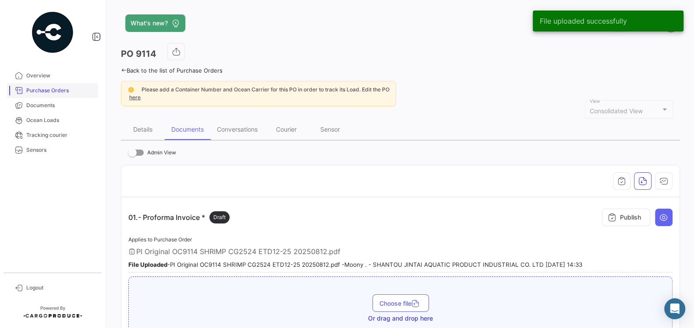
click at [50, 92] on span "Purchase Orders" at bounding box center [60, 91] width 68 height 8
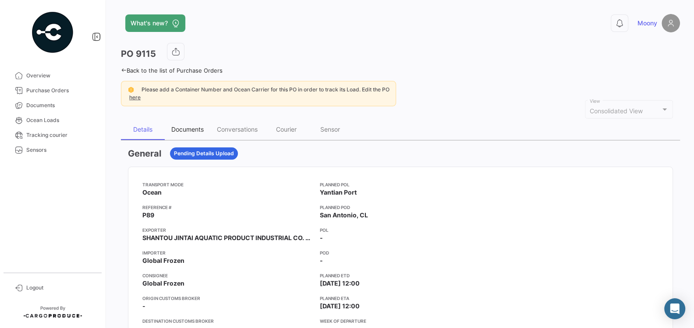
click at [201, 129] on div "Documents" at bounding box center [187, 129] width 32 height 7
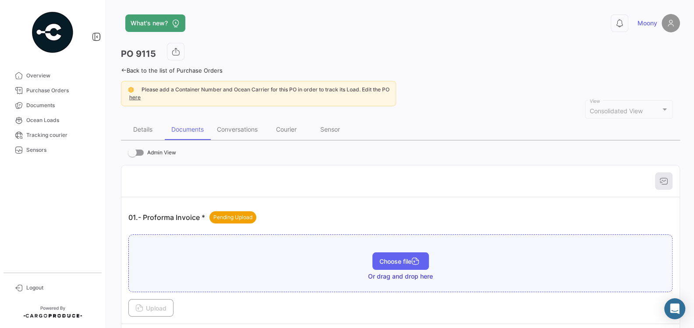
click at [380, 259] on span "Choose file" at bounding box center [400, 261] width 42 height 7
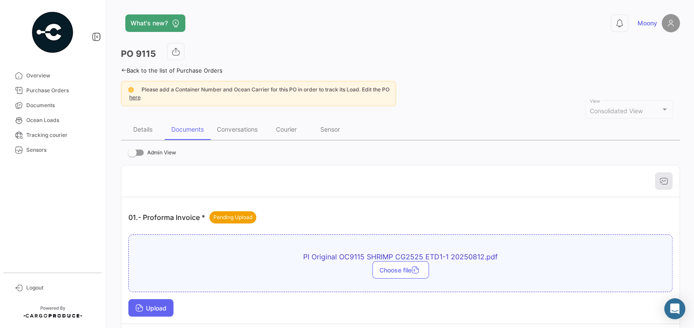
click at [166, 307] on span "Upload" at bounding box center [150, 308] width 31 height 7
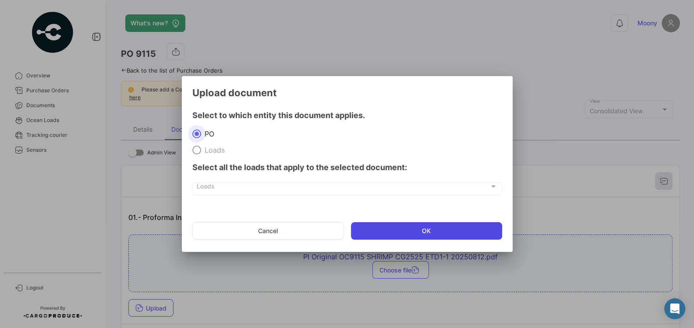
click at [400, 235] on button "OK" at bounding box center [426, 231] width 151 height 18
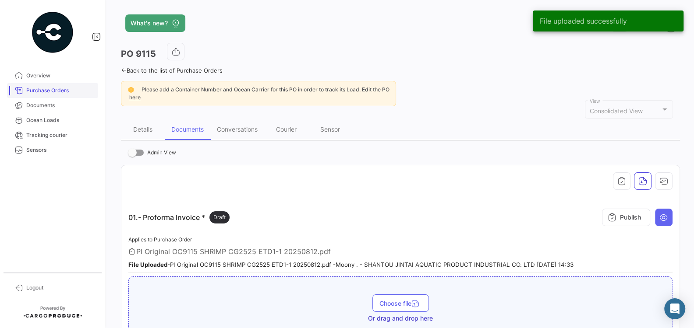
click at [50, 92] on span "Purchase Orders" at bounding box center [60, 91] width 68 height 8
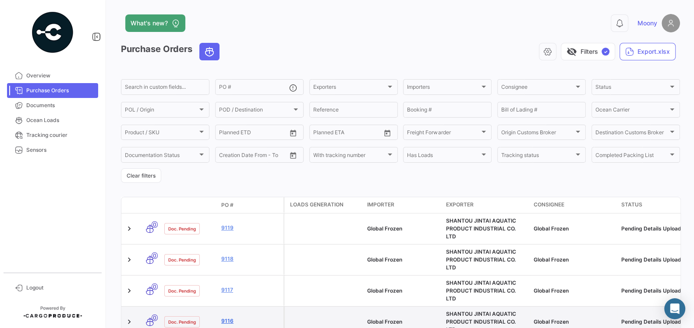
click at [229, 318] on link "9116" at bounding box center [250, 322] width 59 height 8
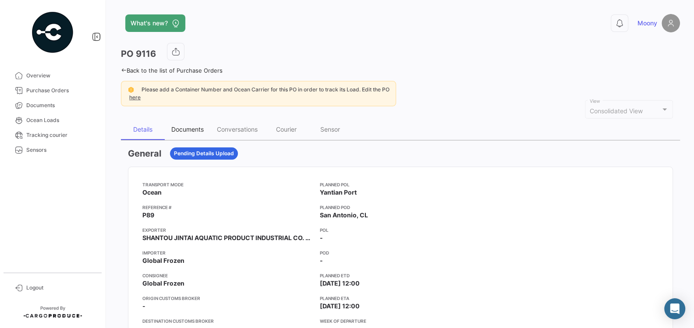
click at [202, 128] on div "Documents" at bounding box center [187, 129] width 32 height 7
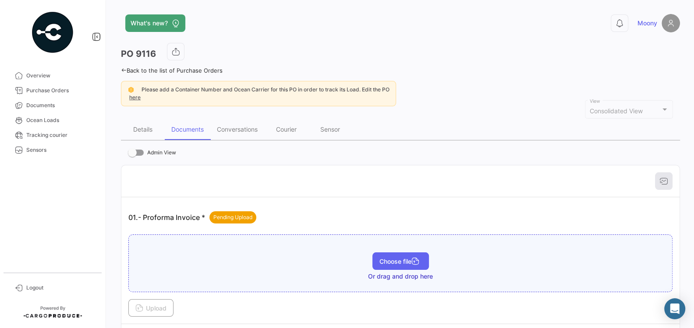
click at [396, 265] on button "Choose file" at bounding box center [400, 262] width 56 height 18
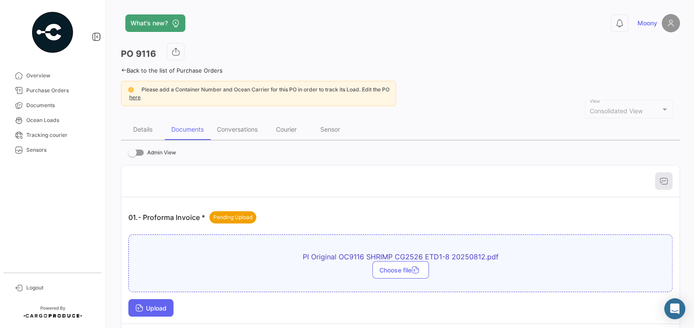
click at [166, 305] on span "Upload" at bounding box center [150, 308] width 31 height 7
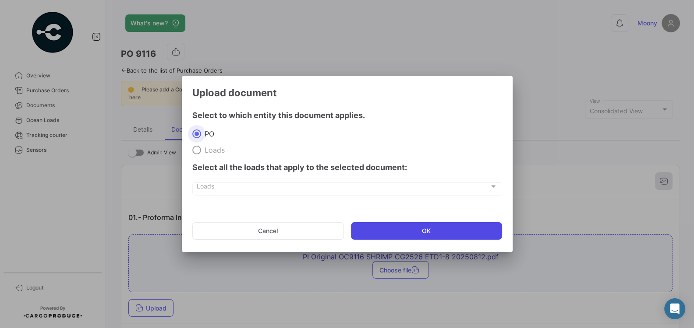
click at [396, 232] on button "OK" at bounding box center [426, 231] width 151 height 18
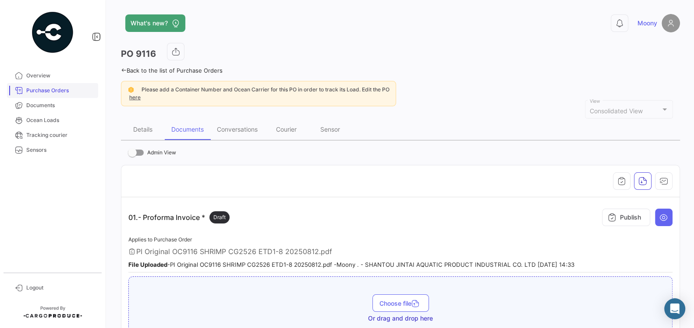
click at [49, 84] on link "Purchase Orders" at bounding box center [52, 90] width 91 height 15
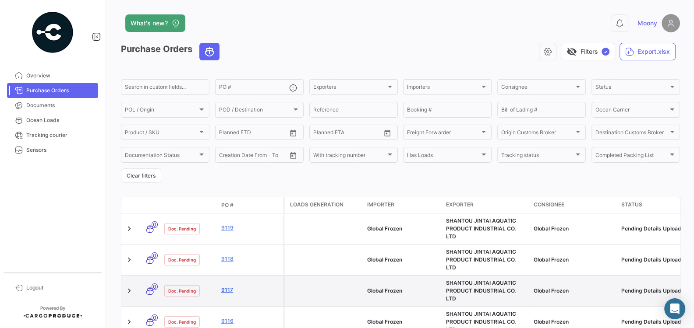
click at [226, 286] on link "9117" at bounding box center [250, 290] width 59 height 8
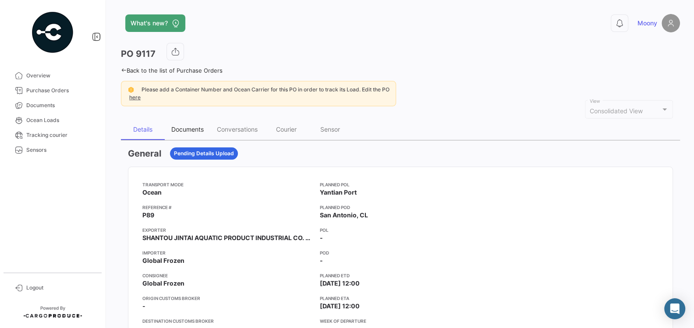
click at [188, 126] on div "Documents" at bounding box center [187, 129] width 32 height 7
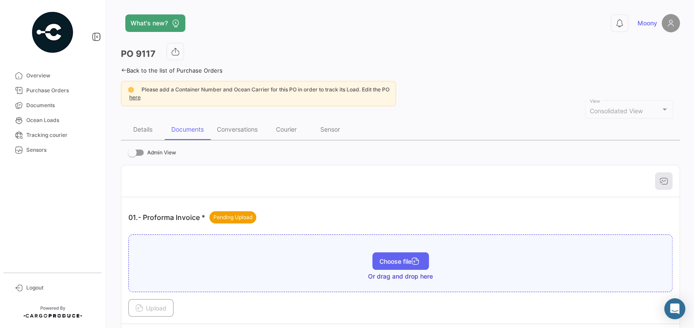
click at [393, 259] on span "Choose file" at bounding box center [400, 261] width 42 height 7
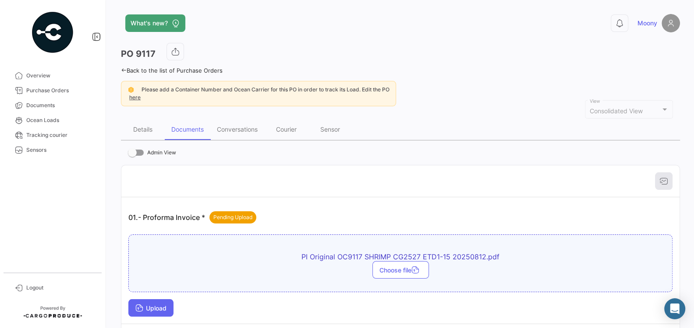
click at [151, 308] on span "Upload" at bounding box center [150, 308] width 31 height 7
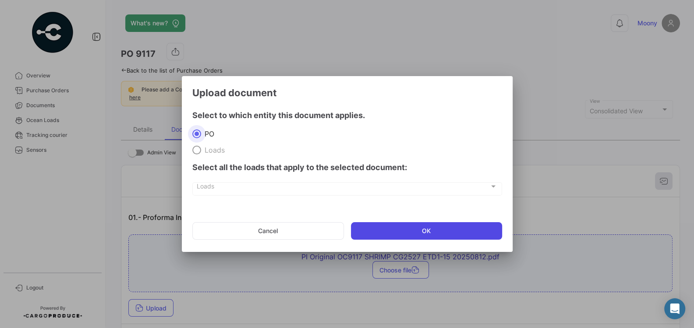
click at [359, 232] on button "OK" at bounding box center [426, 231] width 151 height 18
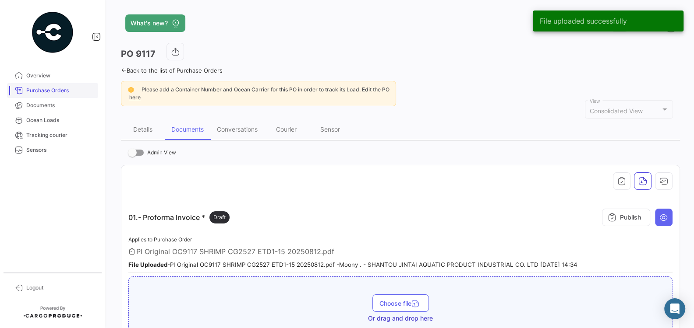
click at [51, 95] on link "Purchase Orders" at bounding box center [52, 90] width 91 height 15
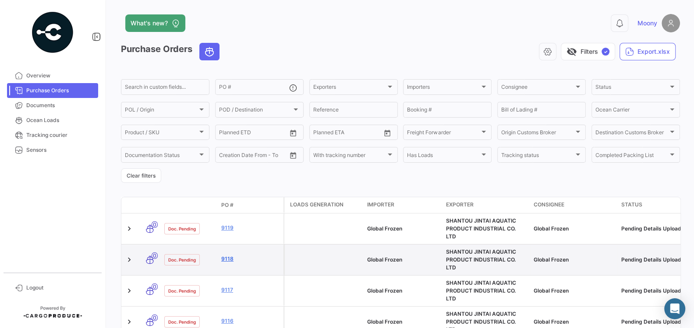
click at [229, 255] on link "9118" at bounding box center [250, 259] width 59 height 8
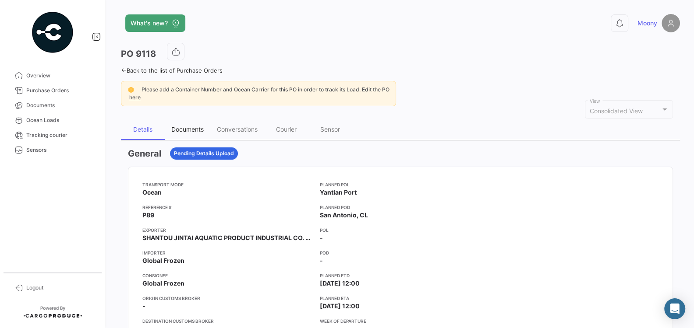
click at [191, 126] on div "Documents" at bounding box center [187, 129] width 32 height 7
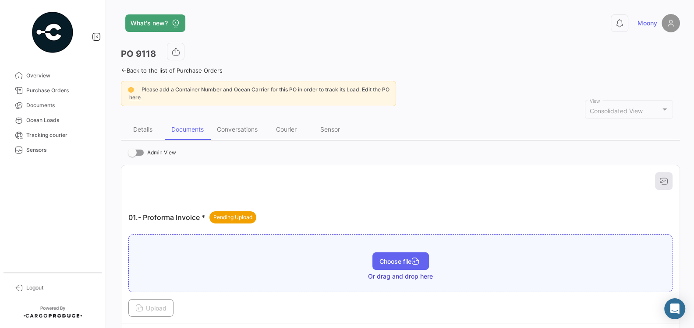
click at [375, 254] on button "Choose file" at bounding box center [400, 262] width 56 height 18
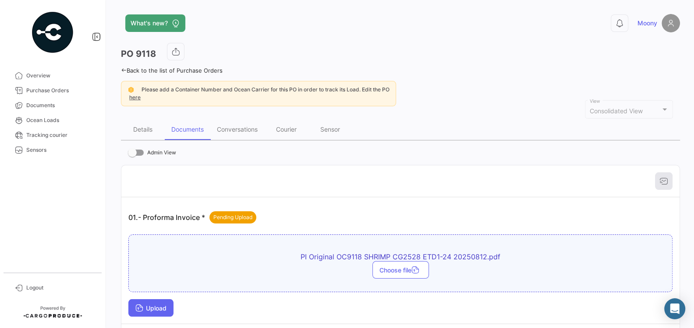
click at [158, 312] on button "Upload" at bounding box center [150, 309] width 45 height 18
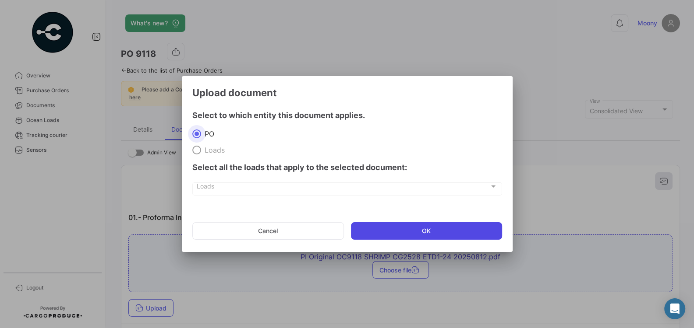
click at [374, 231] on button "OK" at bounding box center [426, 231] width 151 height 18
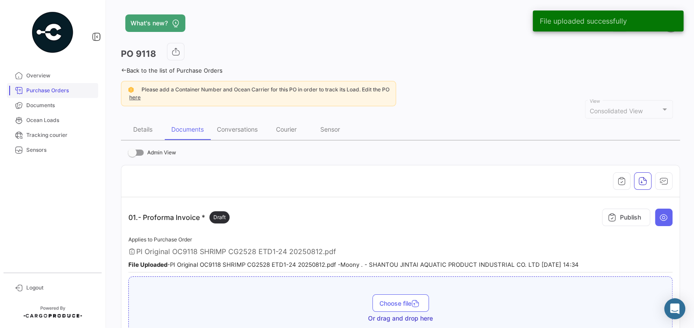
click at [52, 94] on span "Purchase Orders" at bounding box center [60, 91] width 68 height 8
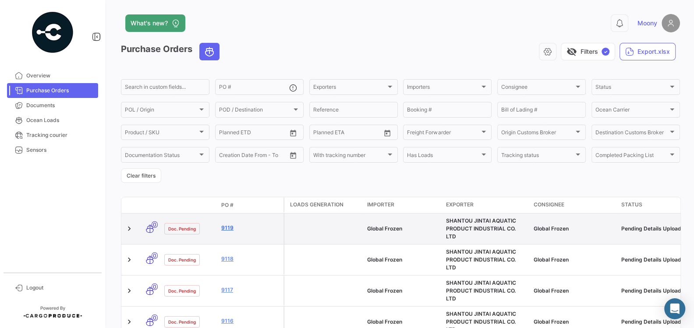
click at [229, 226] on link "9119" at bounding box center [250, 228] width 59 height 8
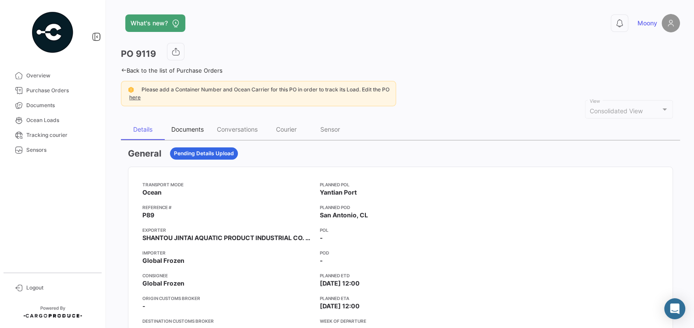
click at [186, 131] on div "Documents" at bounding box center [187, 129] width 32 height 7
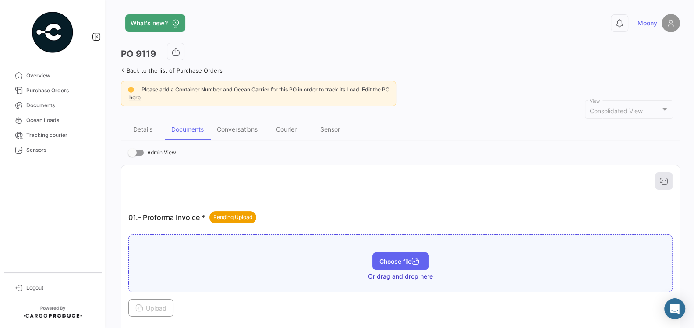
click at [379, 259] on span "Choose file" at bounding box center [400, 261] width 42 height 7
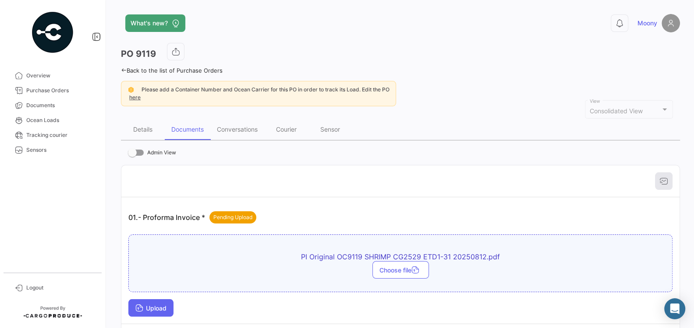
click at [160, 305] on span "Upload" at bounding box center [150, 308] width 31 height 7
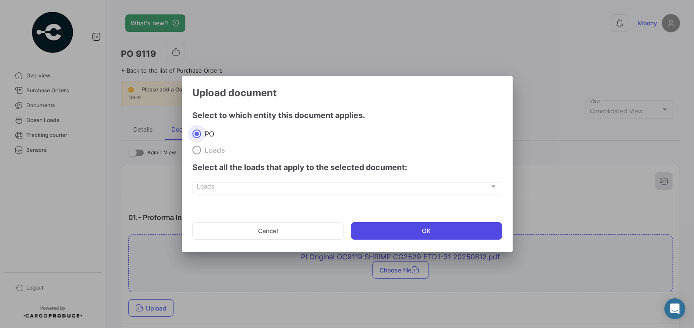
click at [396, 233] on button "OK" at bounding box center [426, 231] width 151 height 18
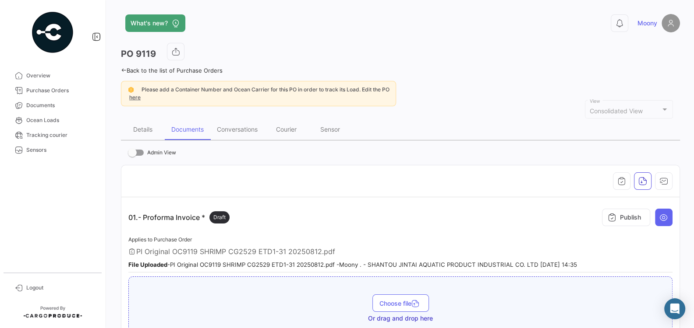
click at [162, 65] on div "Back to the list of Purchase Orders" at bounding box center [400, 69] width 559 height 9
click at [34, 289] on span "Logout" at bounding box center [60, 288] width 68 height 8
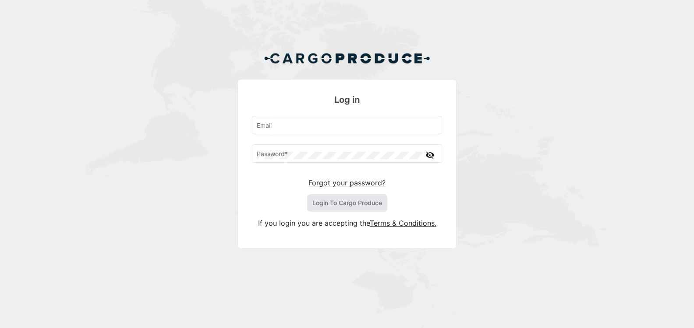
type input "[EMAIL_ADDRESS][DOMAIN_NAME]"
